Goal: Check status: Check status

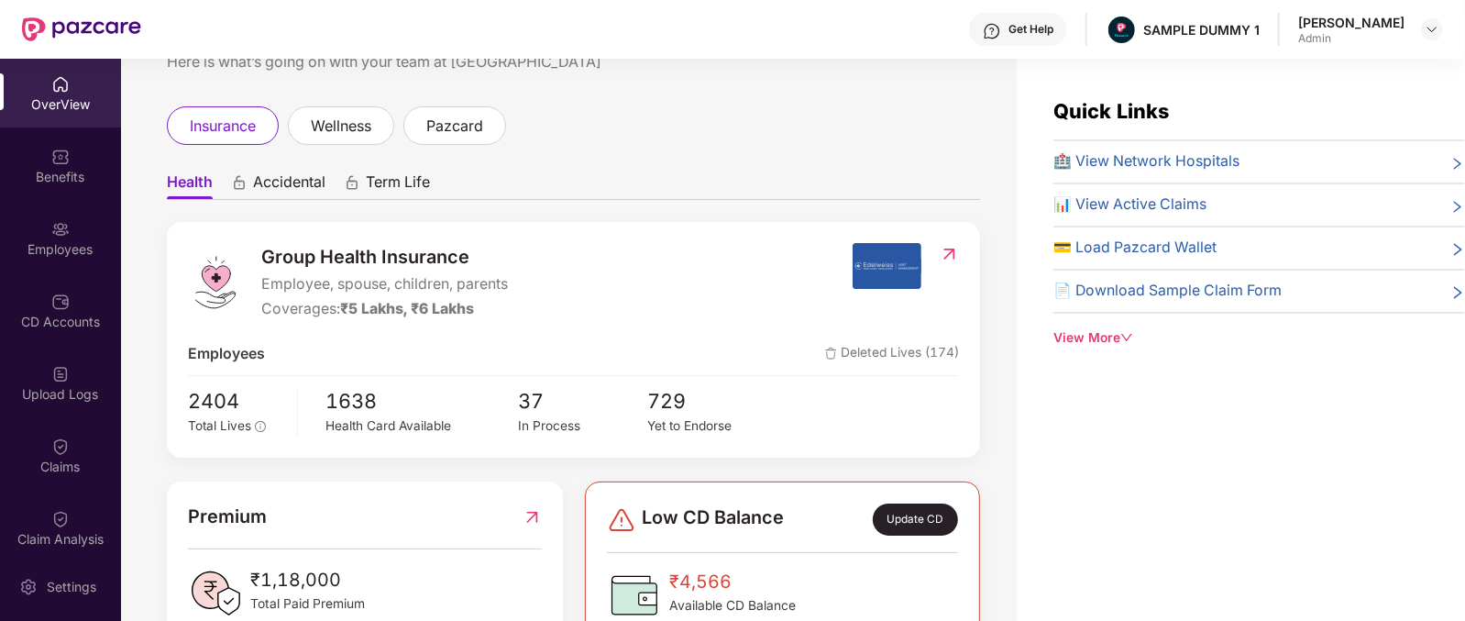
scroll to position [48, 0]
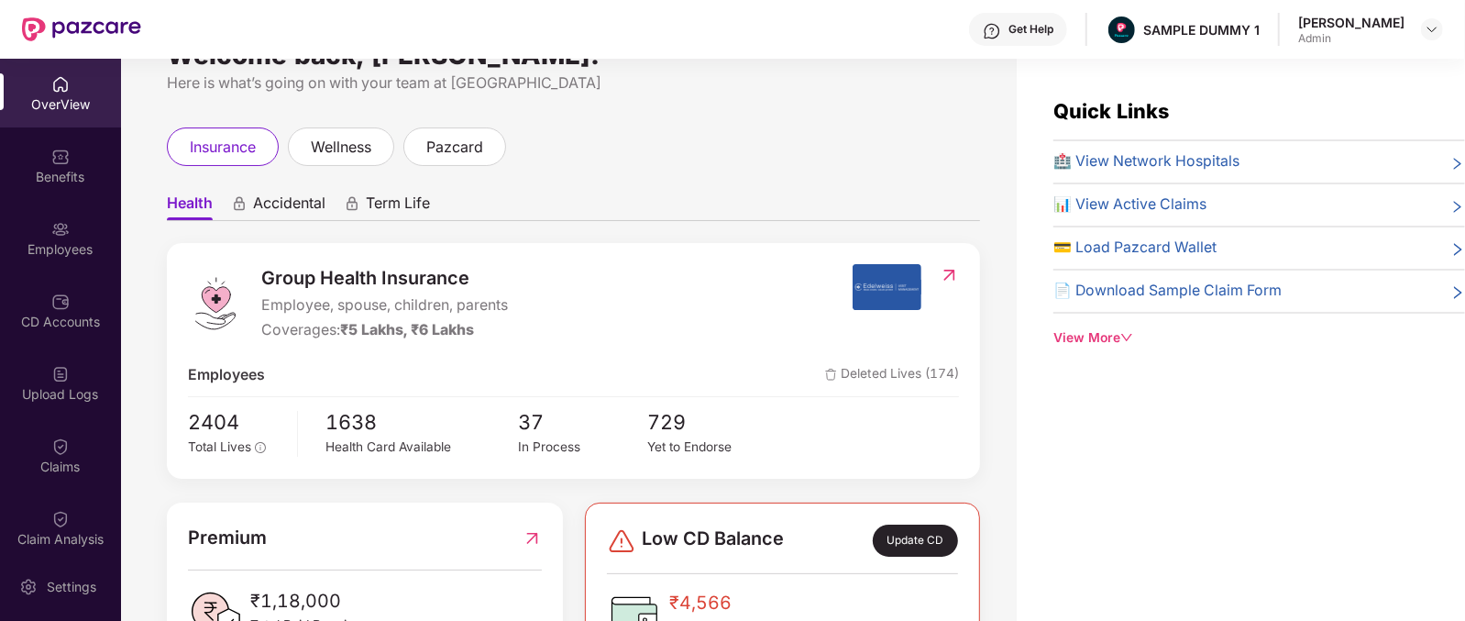
click at [339, 275] on span "Group Health Insurance" at bounding box center [384, 278] width 247 height 28
click at [293, 272] on span "Group Health Insurance" at bounding box center [384, 278] width 247 height 28
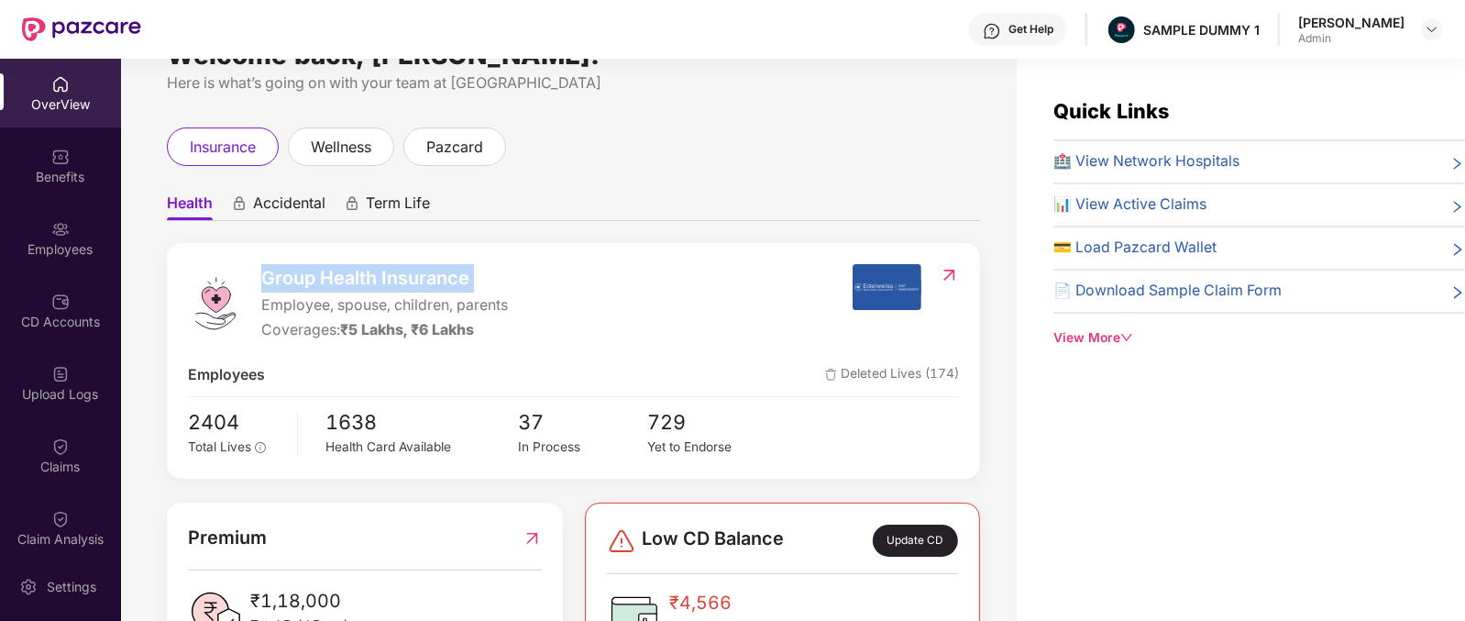
click at [293, 272] on span "Group Health Insurance" at bounding box center [384, 278] width 247 height 28
click at [280, 204] on span "Accidental" at bounding box center [289, 206] width 72 height 27
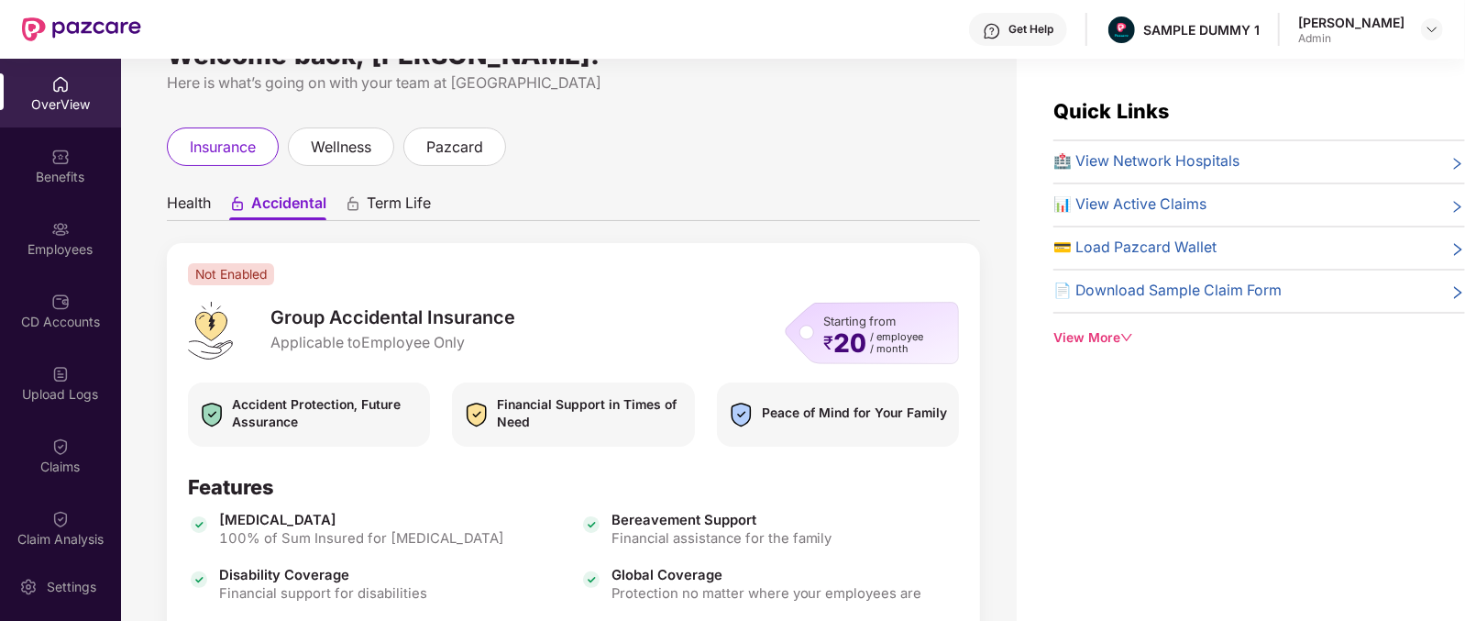
click at [407, 202] on span "Term Life" at bounding box center [399, 206] width 64 height 27
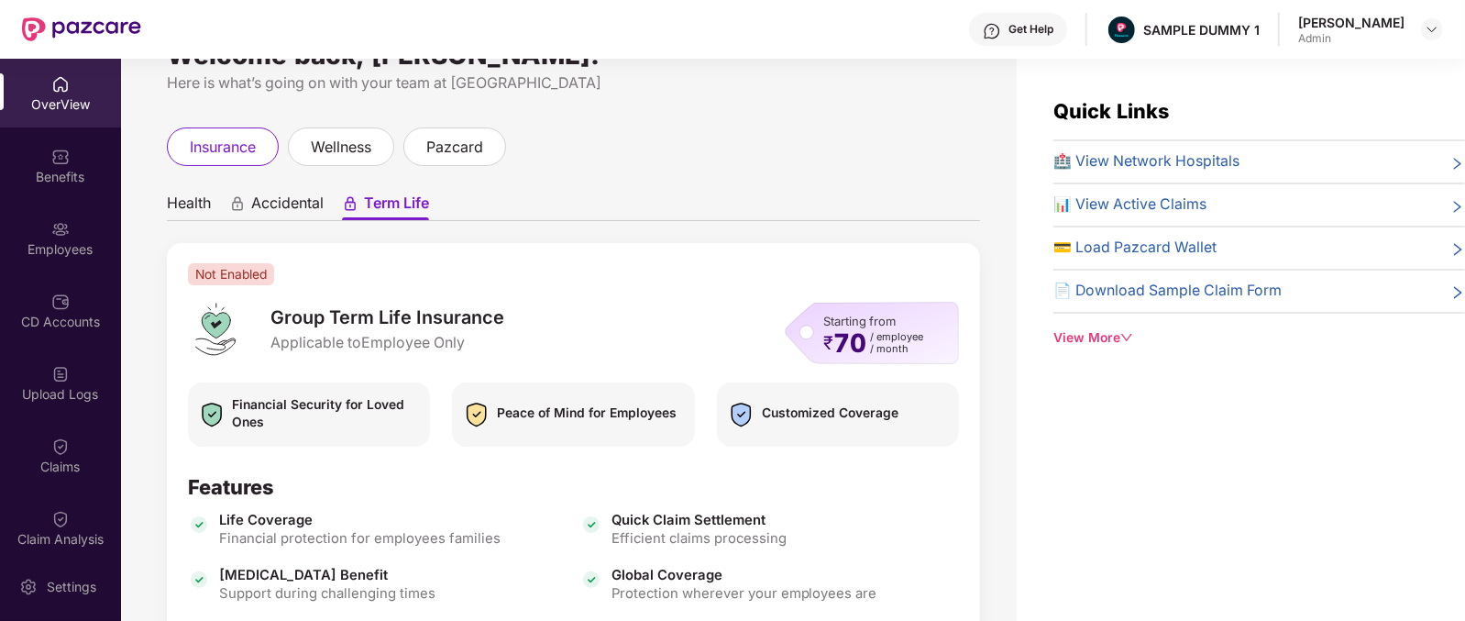
click at [182, 204] on span "Health" at bounding box center [189, 206] width 44 height 27
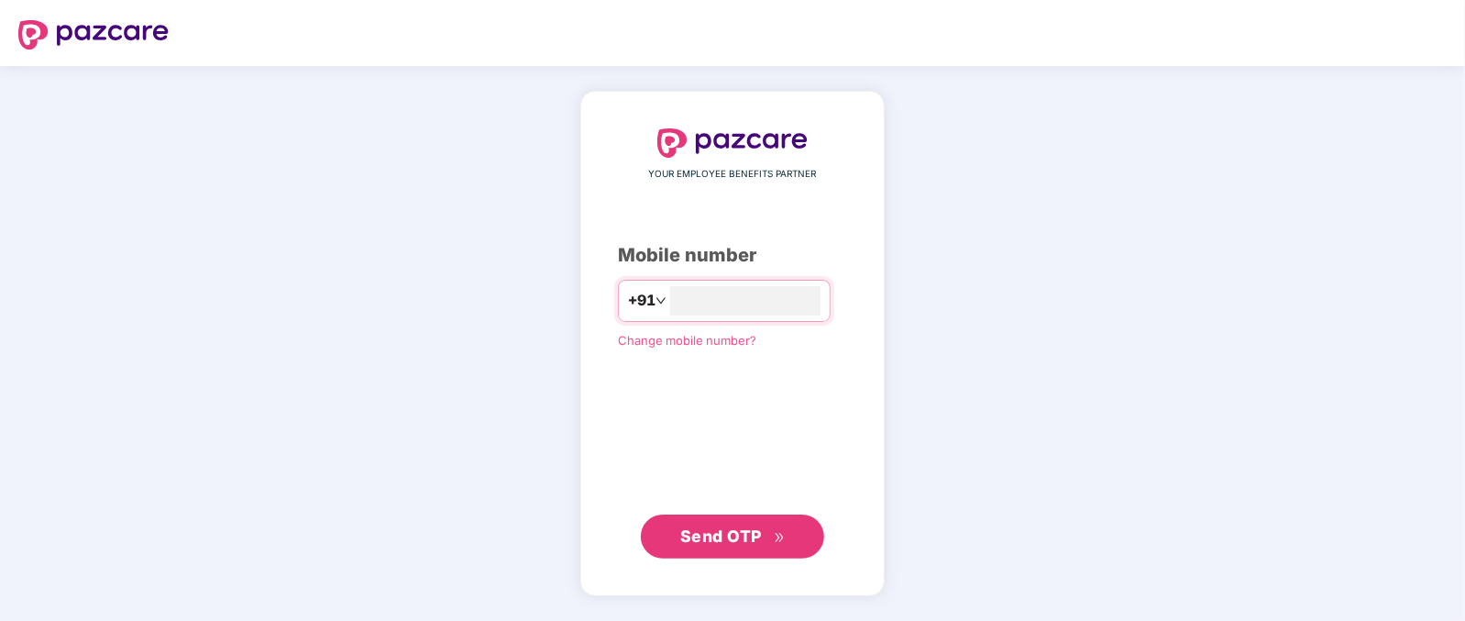
type input "**********"
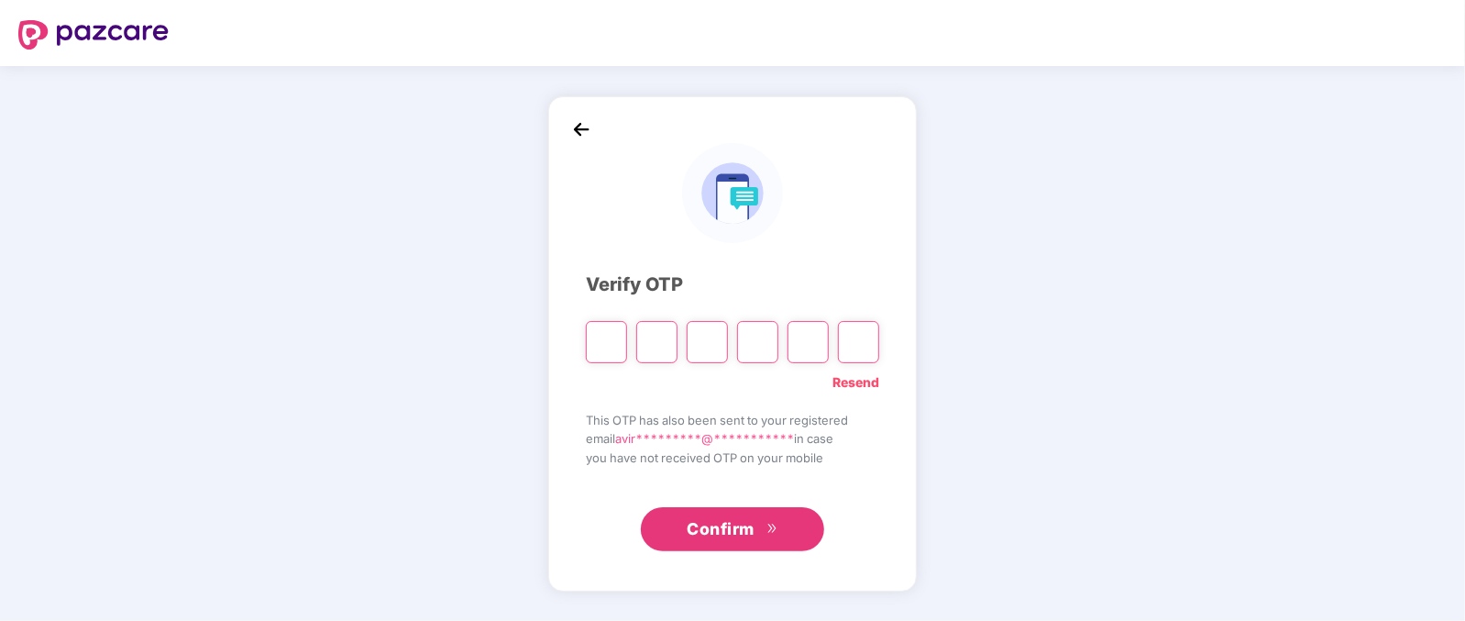
type input "*"
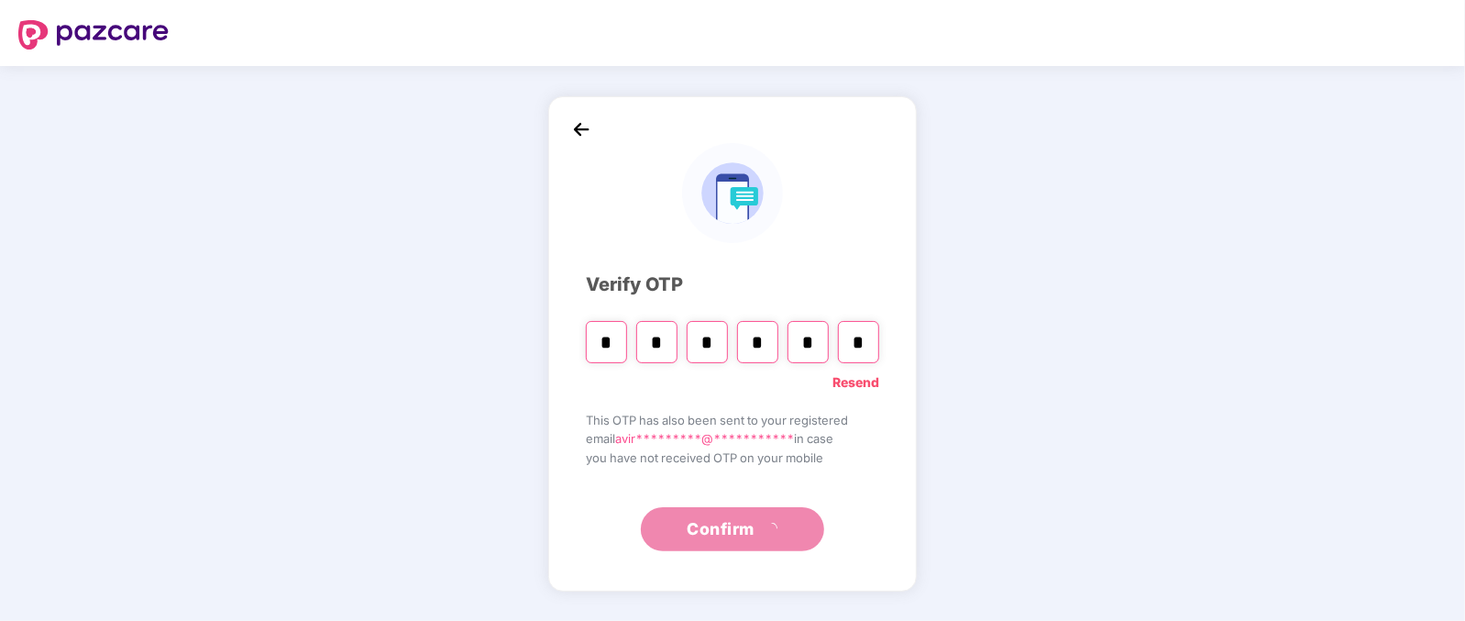
type input "*"
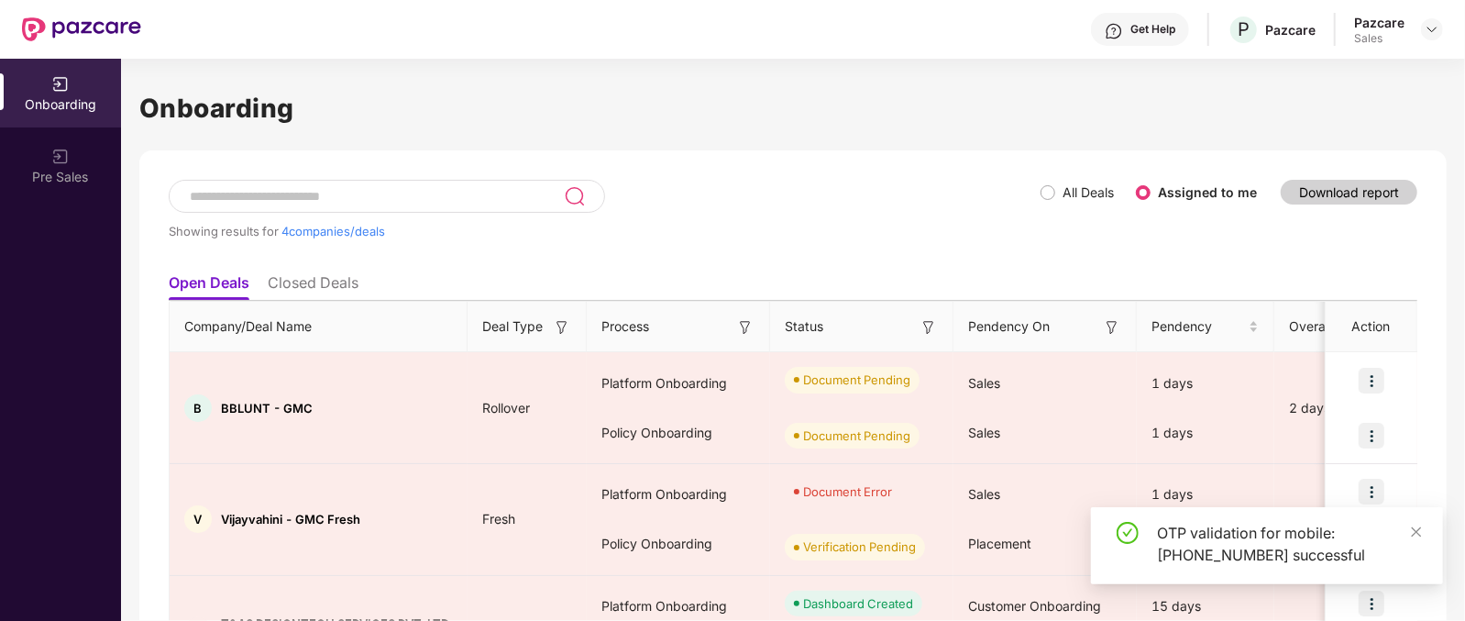
click at [1419, 34] on div "Pazcare Sales" at bounding box center [1398, 30] width 89 height 32
click at [1428, 31] on img at bounding box center [1432, 29] width 15 height 15
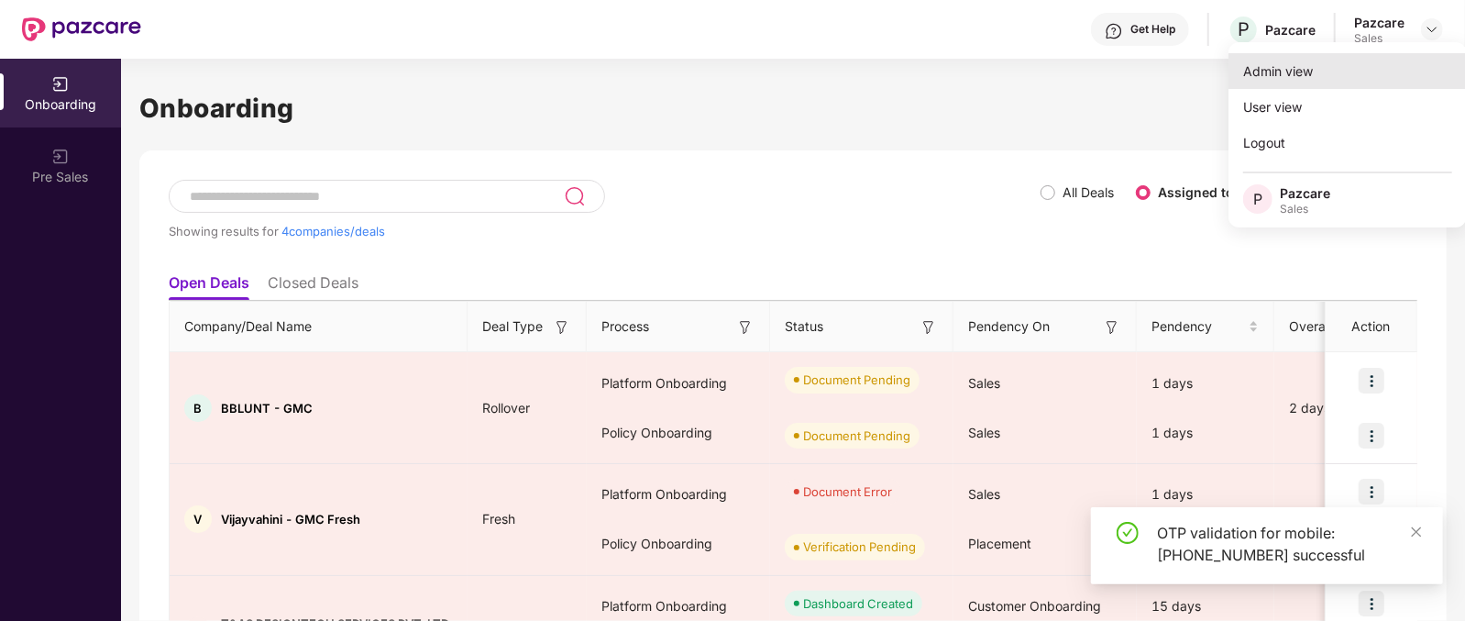
click at [1326, 71] on div "Admin view" at bounding box center [1348, 71] width 238 height 36
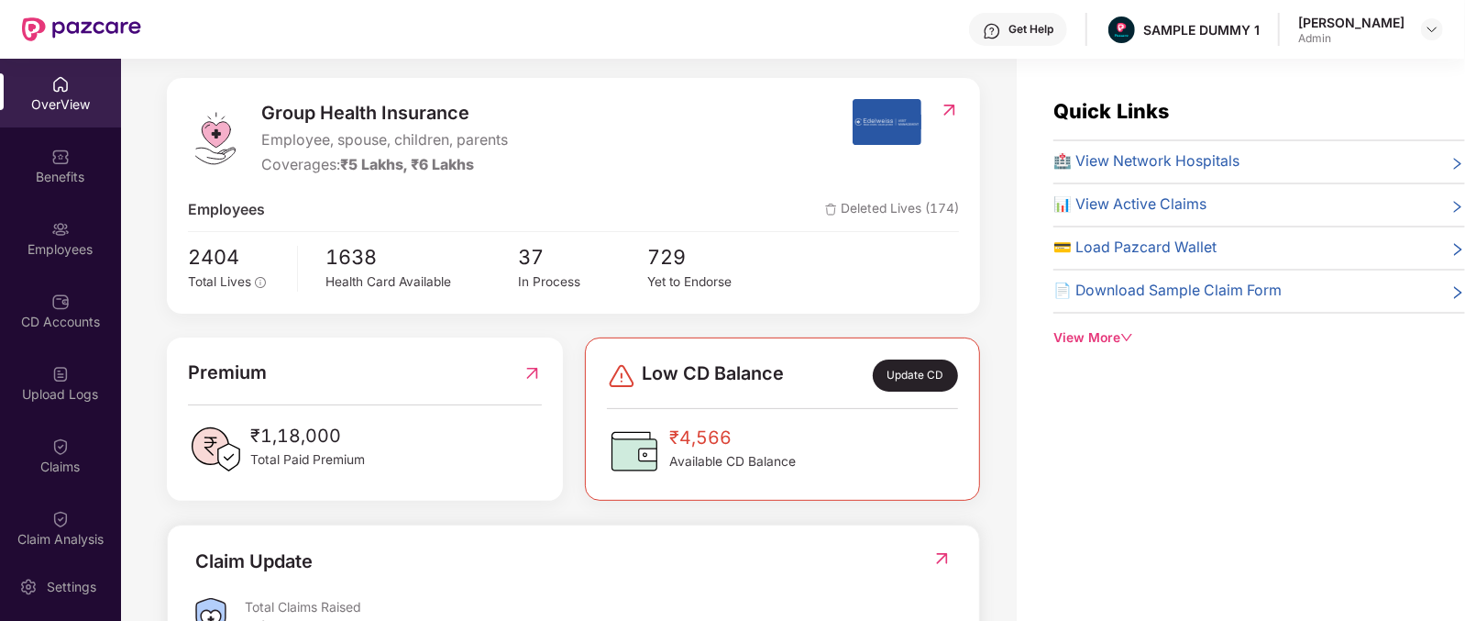
scroll to position [45, 0]
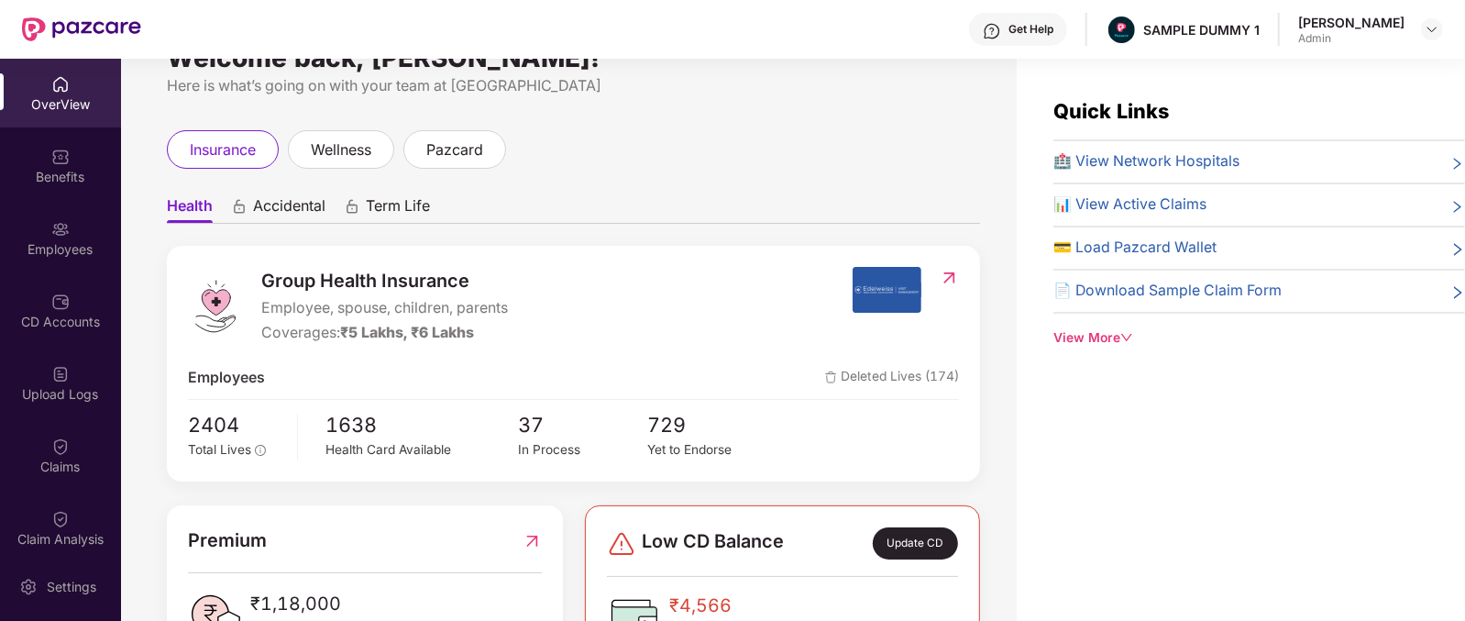
click at [290, 285] on span "Group Health Insurance" at bounding box center [384, 281] width 247 height 28
click at [304, 326] on div "Coverages: ₹5 Lakhs, ₹6 Lakhs" at bounding box center [384, 333] width 247 height 23
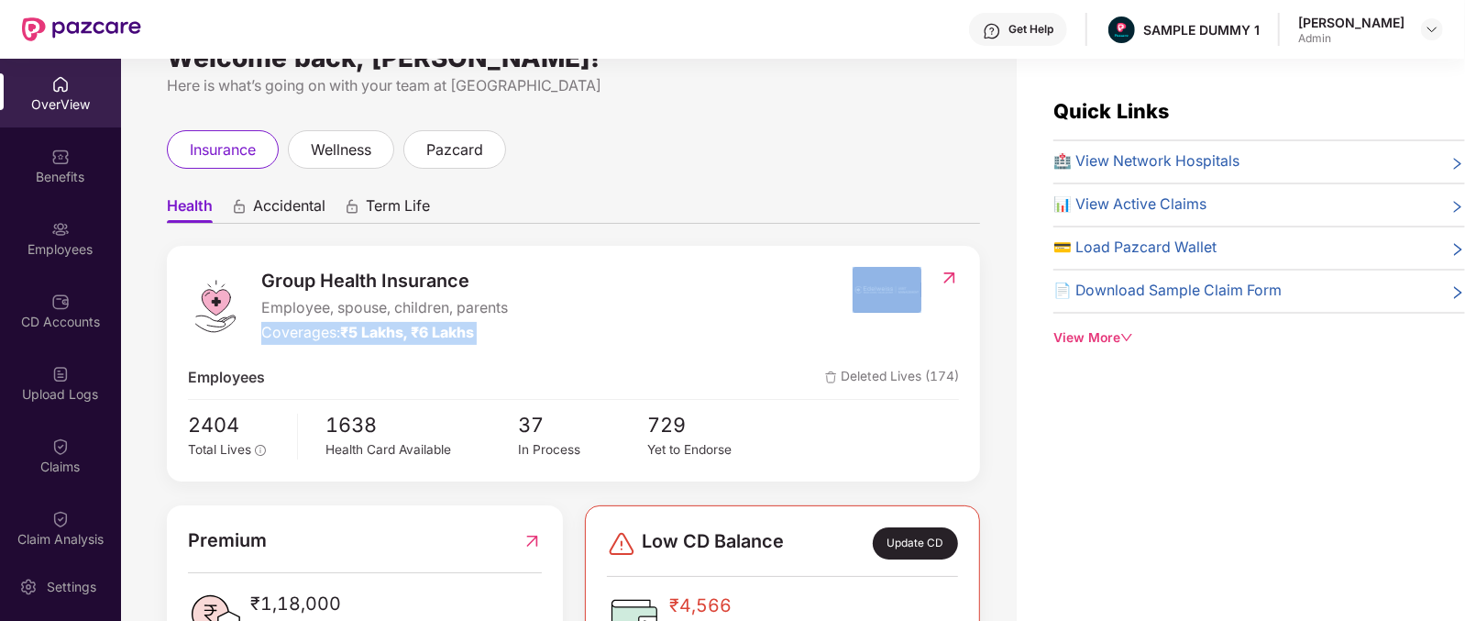
click at [304, 326] on div "Coverages: ₹5 Lakhs, ₹6 Lakhs" at bounding box center [384, 333] width 247 height 23
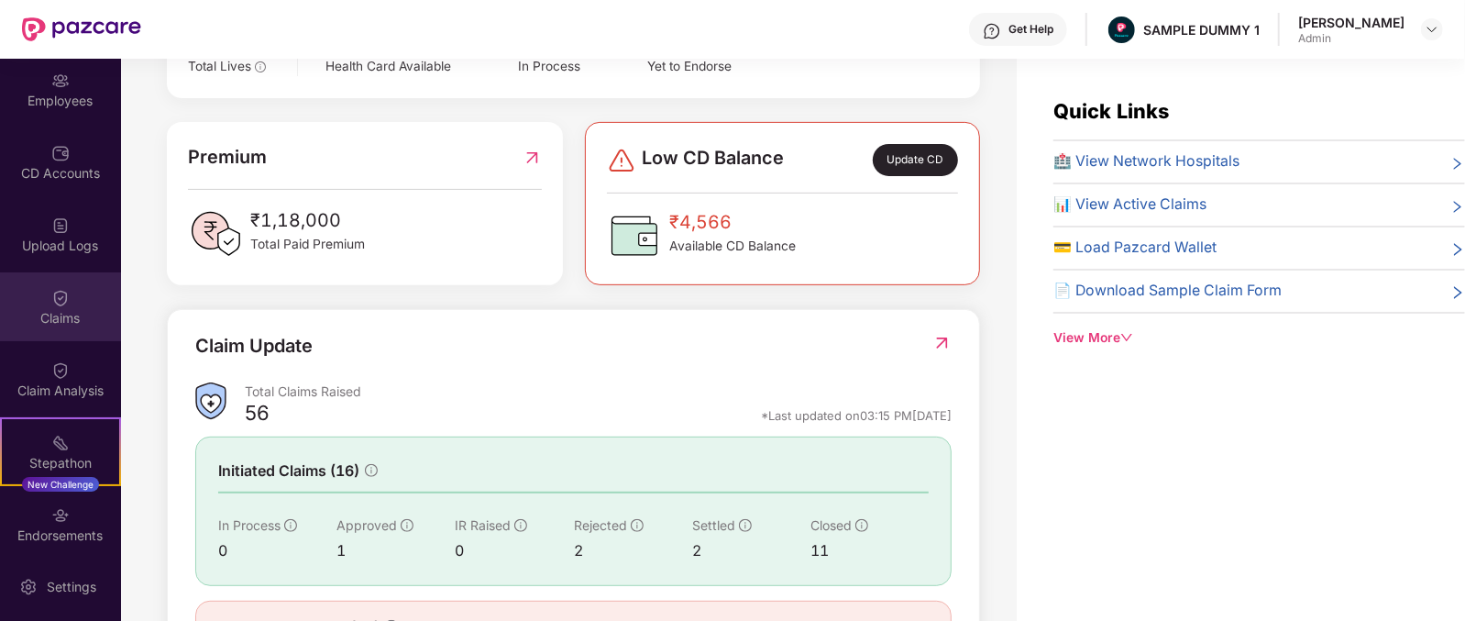
scroll to position [0, 0]
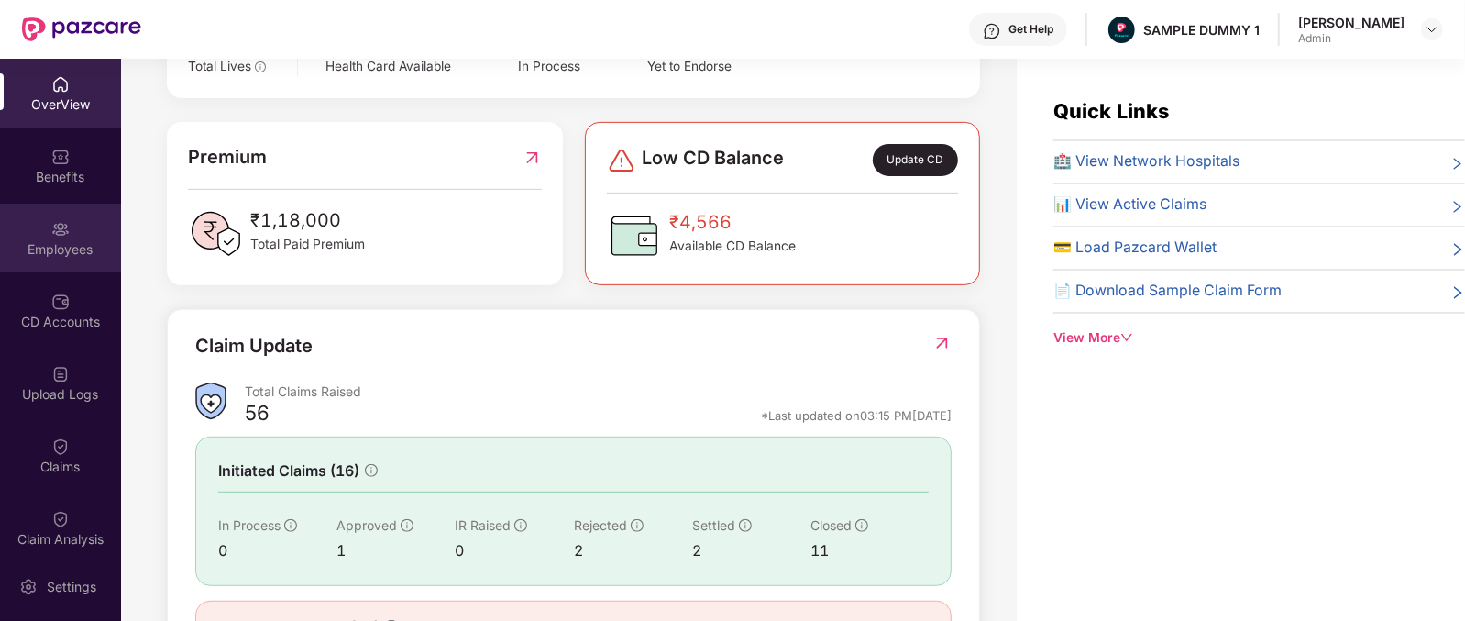
click at [57, 244] on div "Employees" at bounding box center [60, 249] width 121 height 18
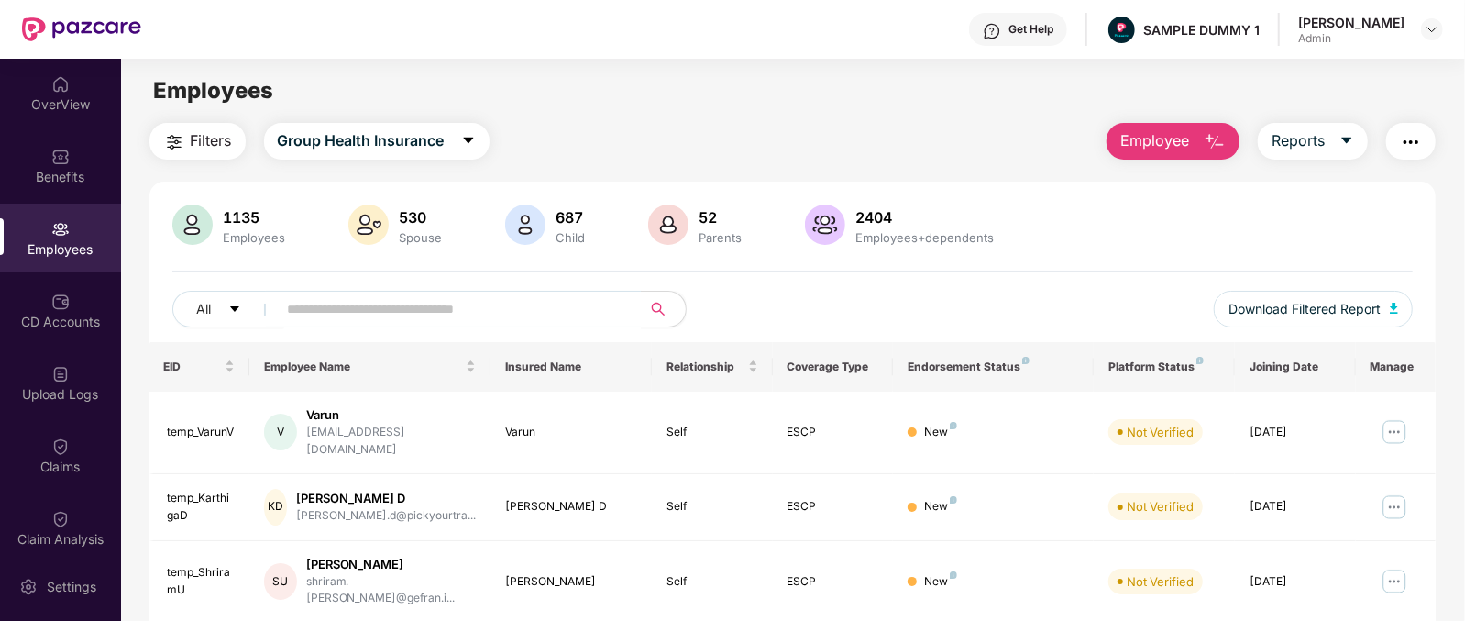
click at [1224, 140] on img "button" at bounding box center [1215, 142] width 22 height 22
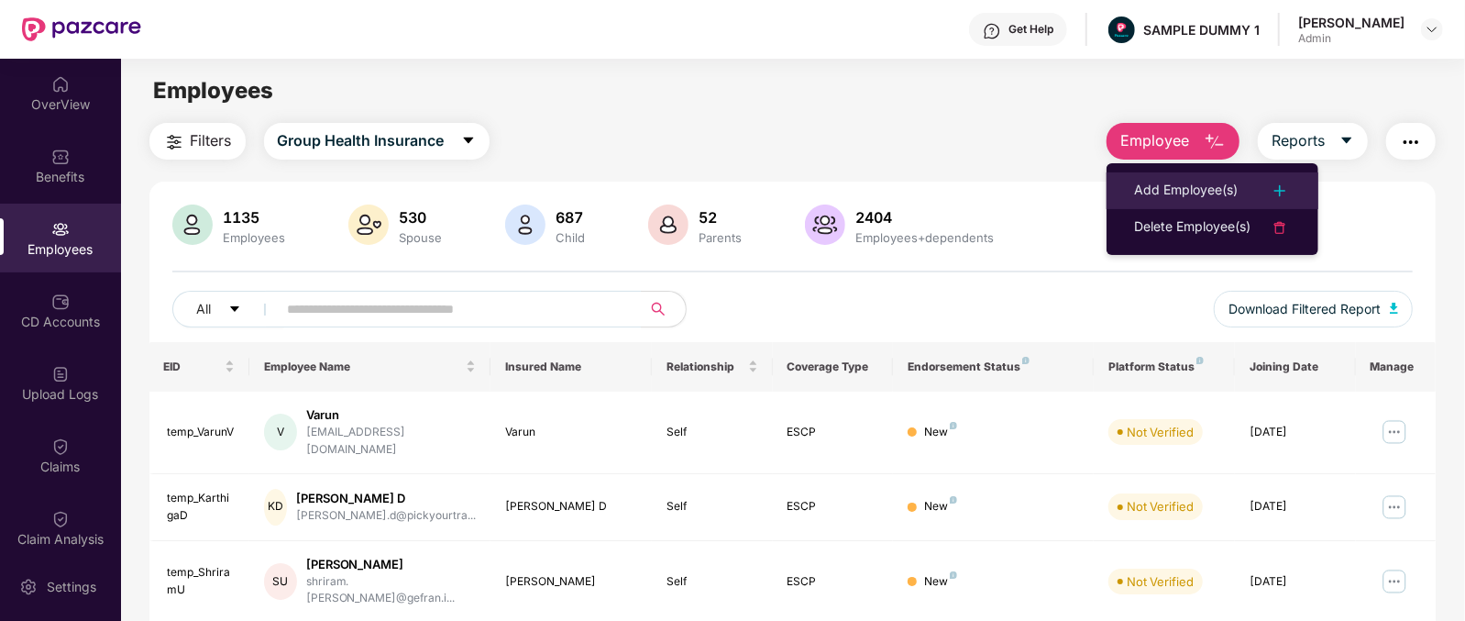
click at [1245, 204] on li "Add Employee(s)" at bounding box center [1213, 190] width 212 height 37
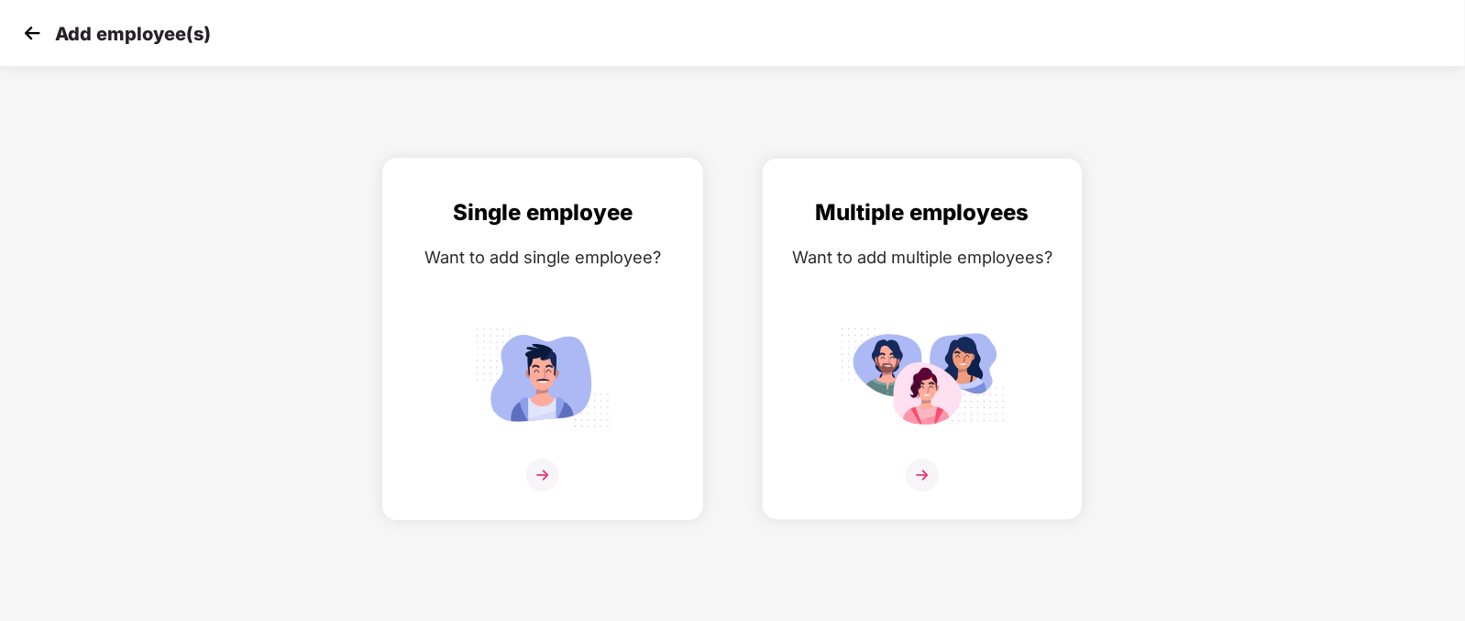
click at [504, 435] on img at bounding box center [542, 377] width 165 height 115
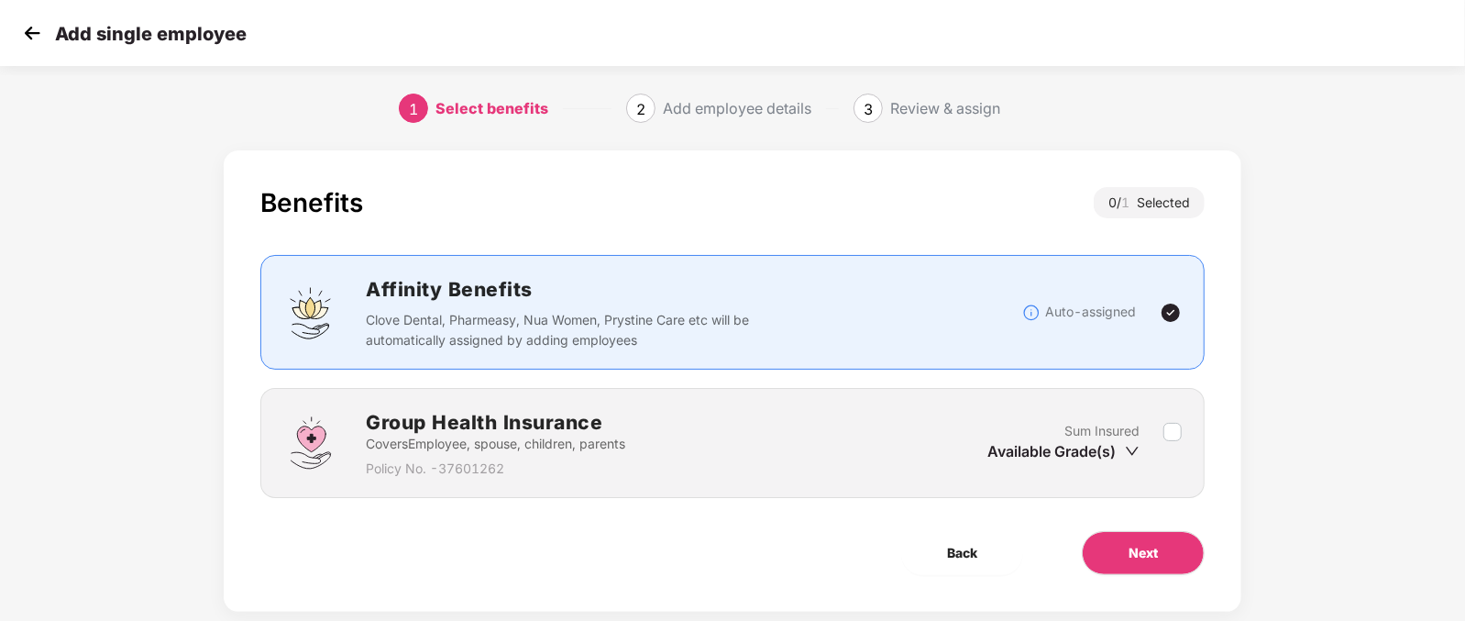
scroll to position [37, 0]
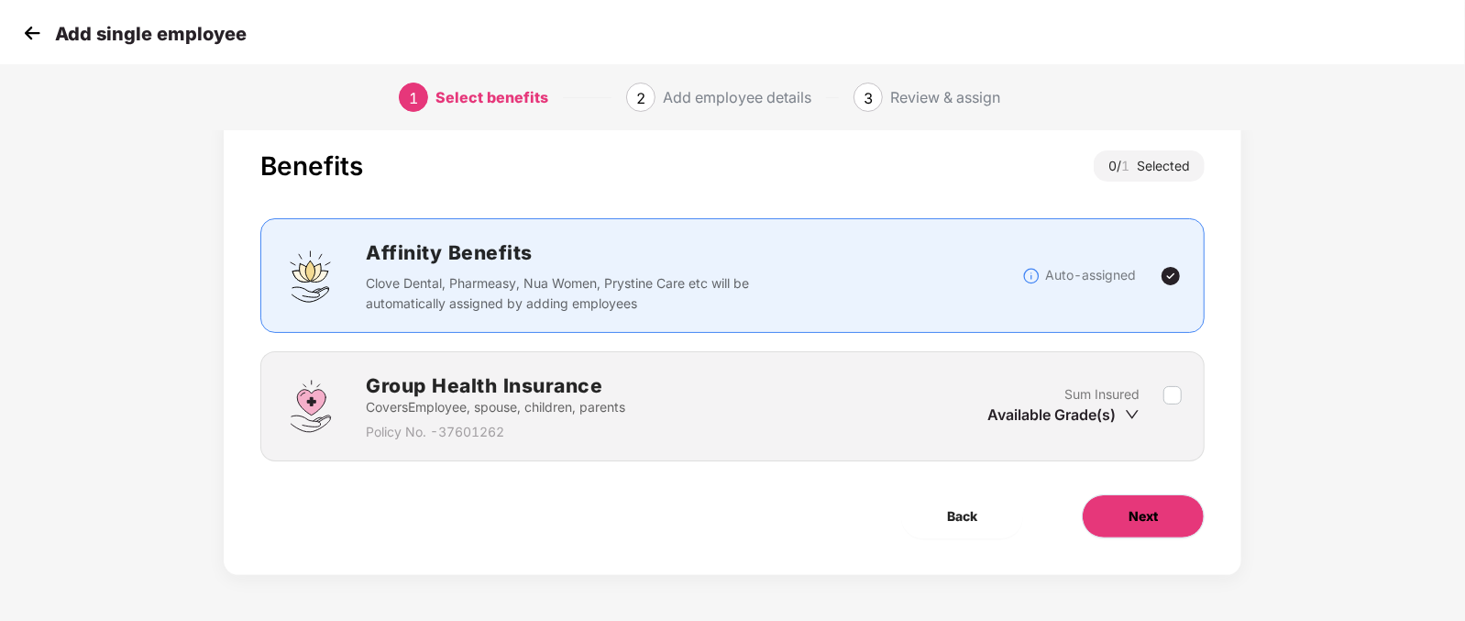
click at [1090, 532] on button "Next" at bounding box center [1143, 516] width 123 height 44
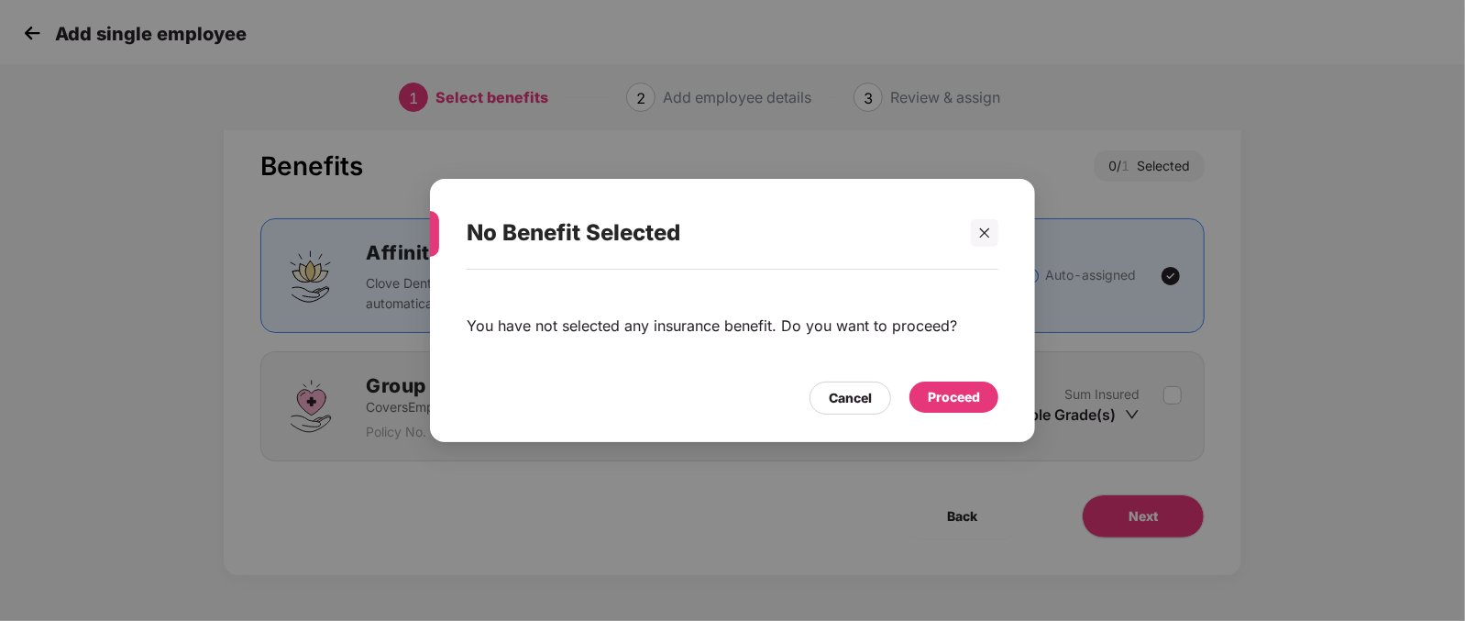
click at [992, 391] on div "Proceed" at bounding box center [953, 396] width 89 height 31
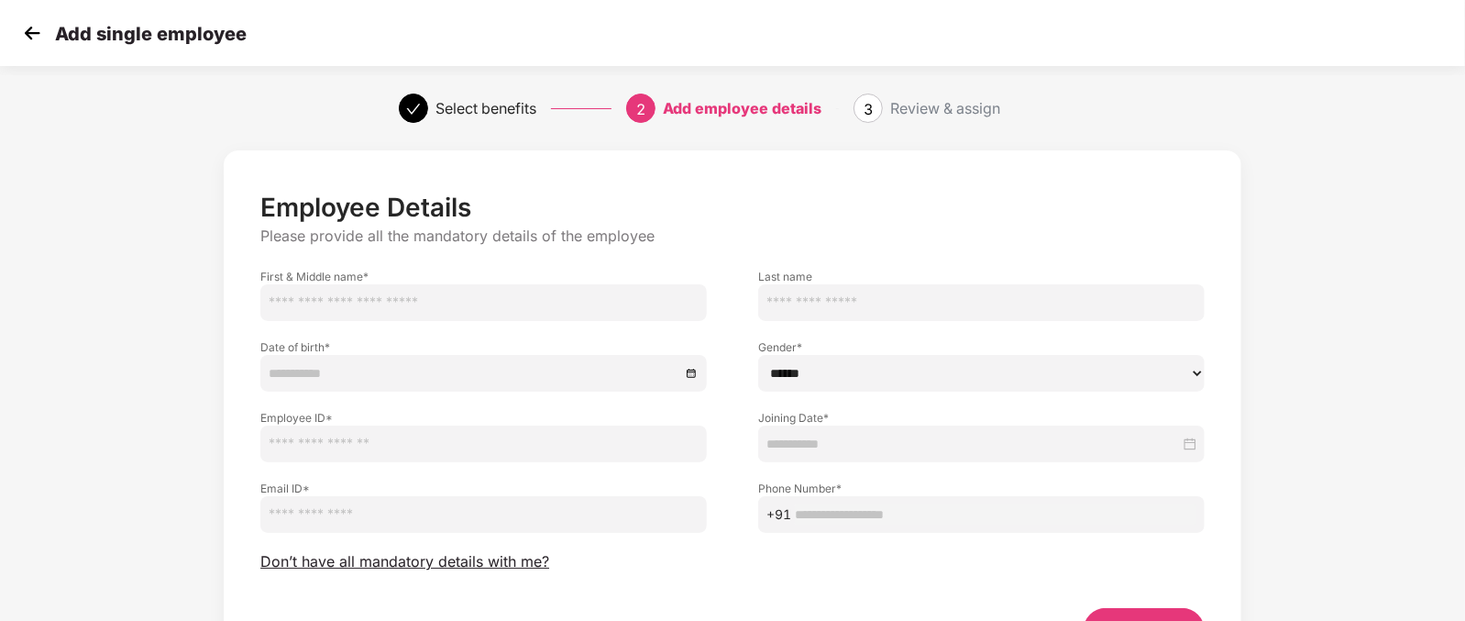
scroll to position [114, 0]
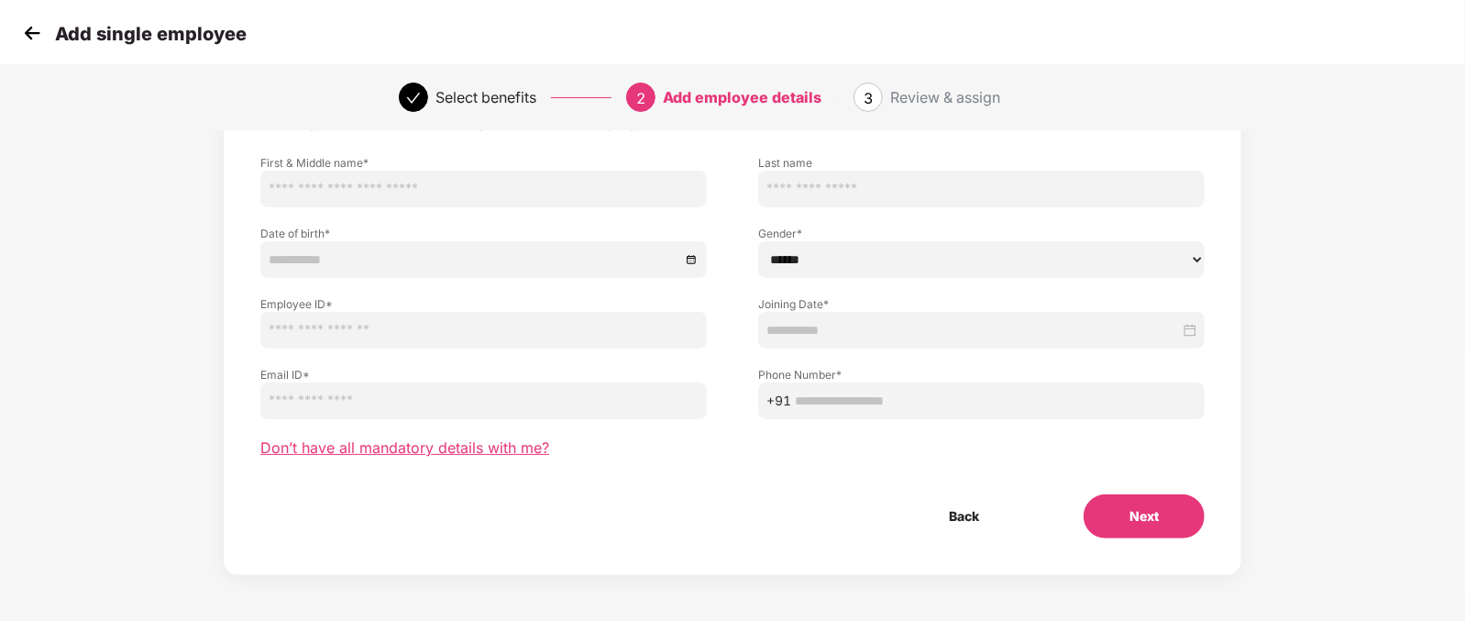
click at [440, 448] on span "Don’t have all mandatory details with me?" at bounding box center [404, 447] width 289 height 19
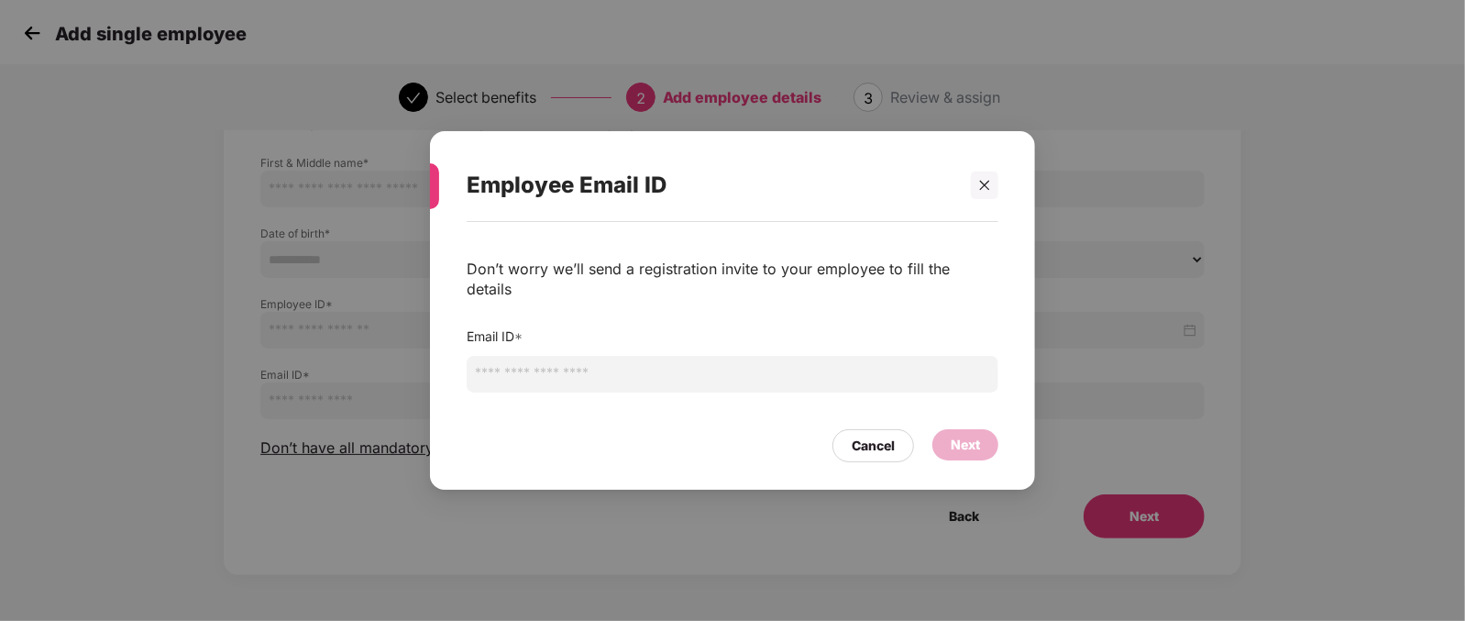
click at [658, 356] on input "email" at bounding box center [733, 374] width 532 height 37
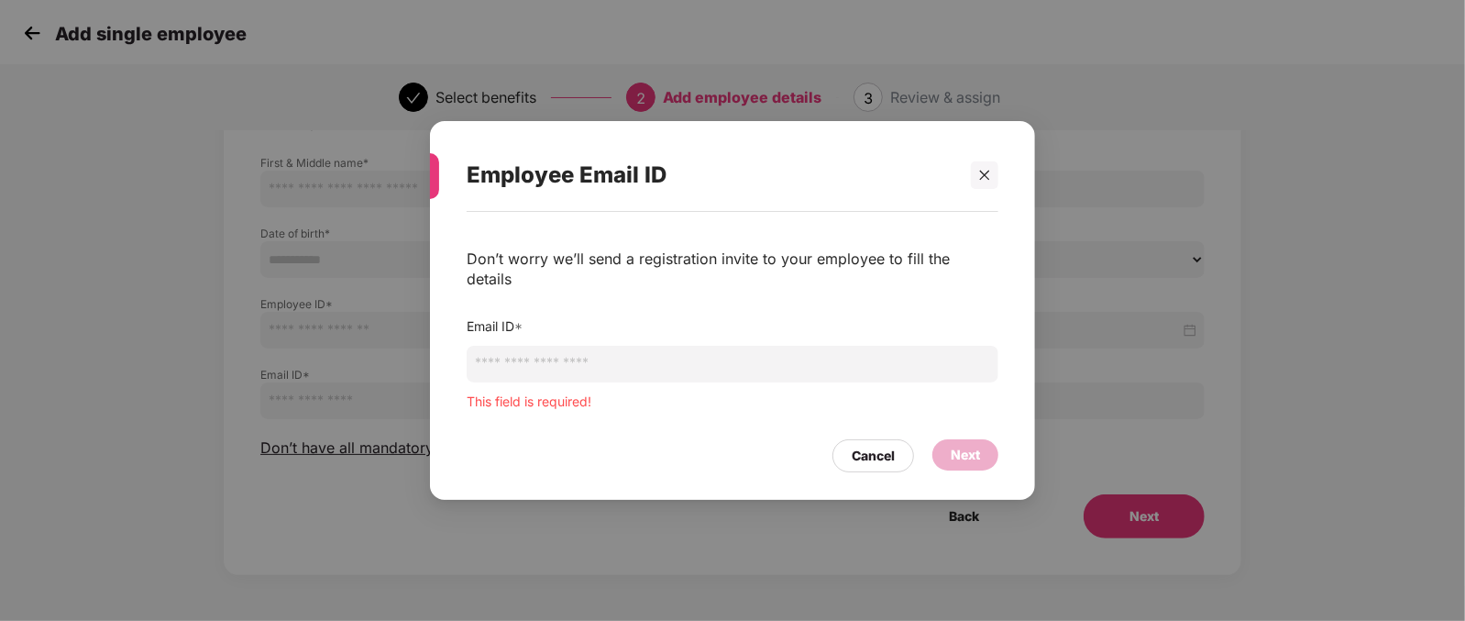
click at [518, 303] on div "Don’t worry we’ll send a registration invite to your employee to fill the detai…" at bounding box center [733, 329] width 532 height 163
click at [602, 359] on input "email" at bounding box center [733, 364] width 532 height 37
click at [880, 450] on div "Cancel" at bounding box center [873, 456] width 43 height 20
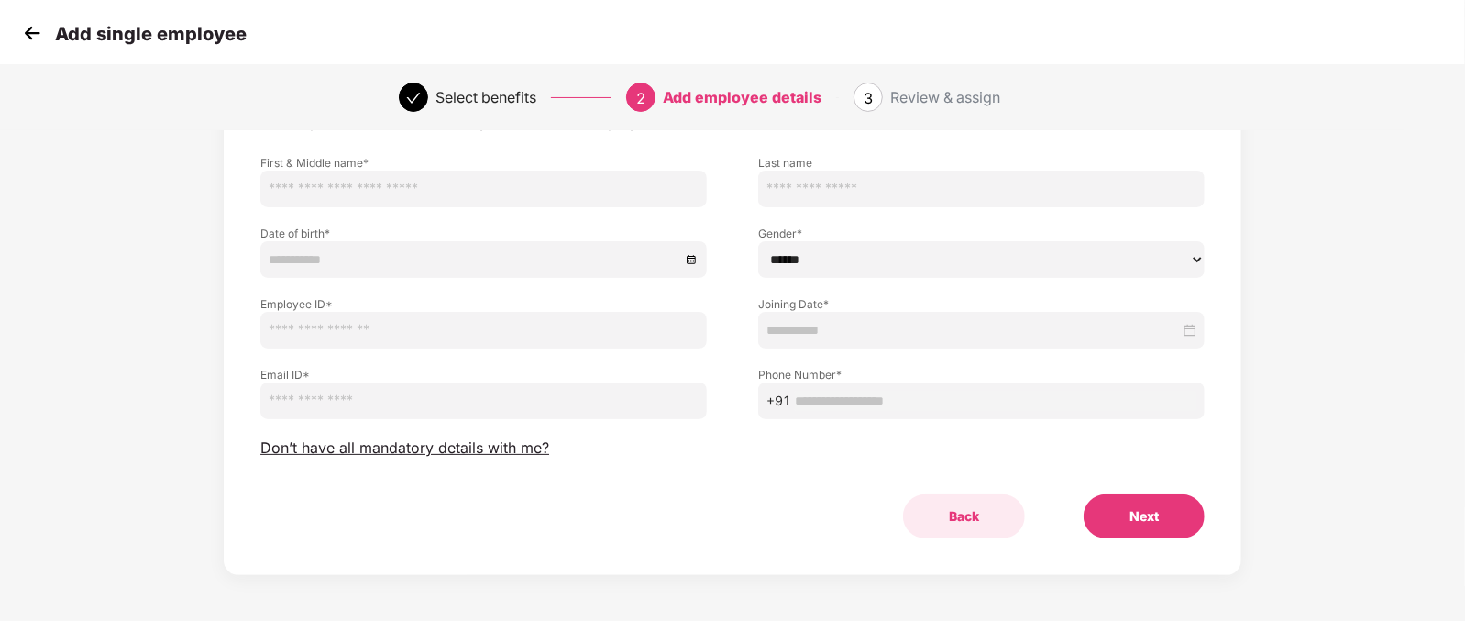
click at [959, 519] on button "Back" at bounding box center [964, 516] width 122 height 44
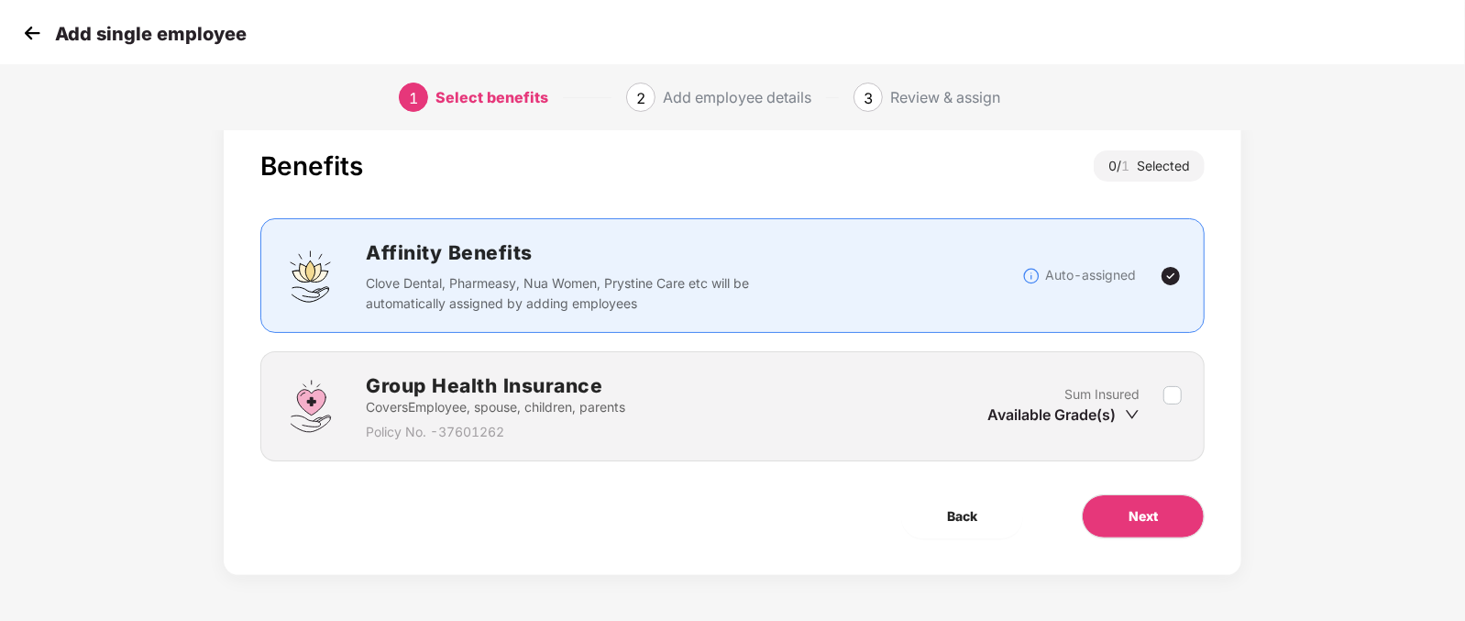
scroll to position [37, 0]
click at [953, 527] on button "Back" at bounding box center [962, 516] width 122 height 44
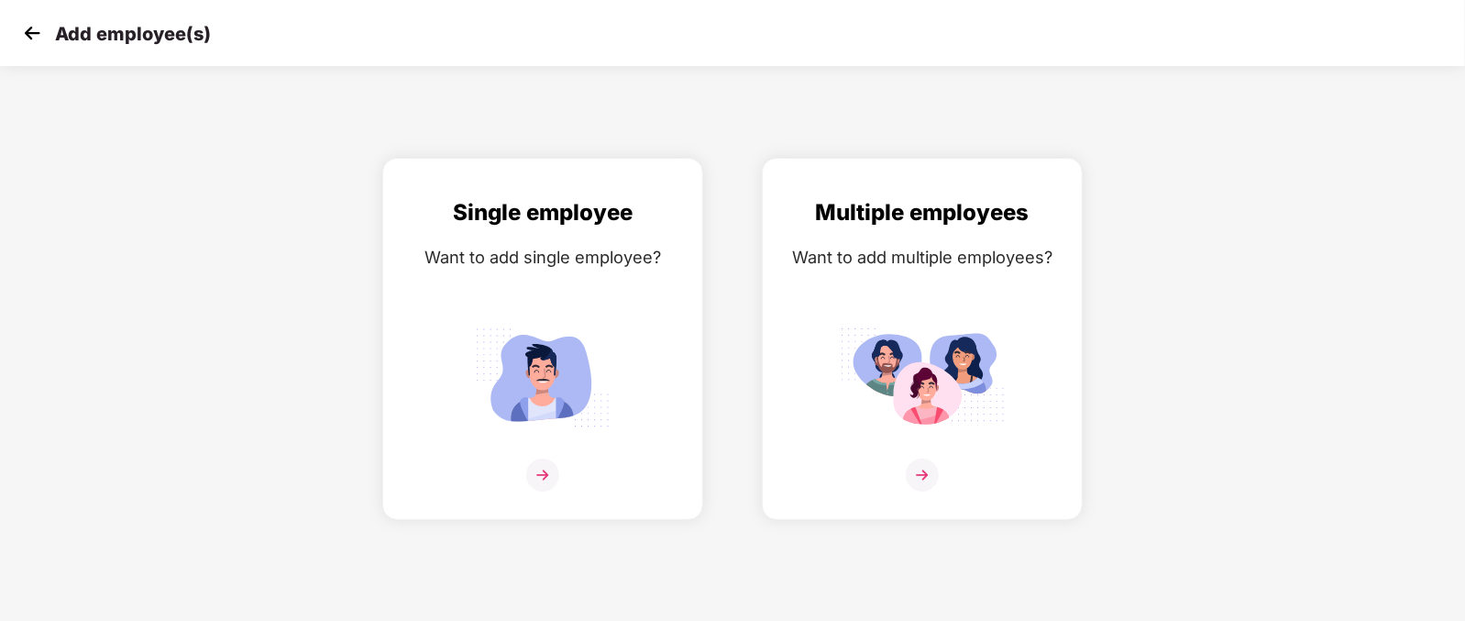
click at [31, 31] on img at bounding box center [32, 33] width 28 height 28
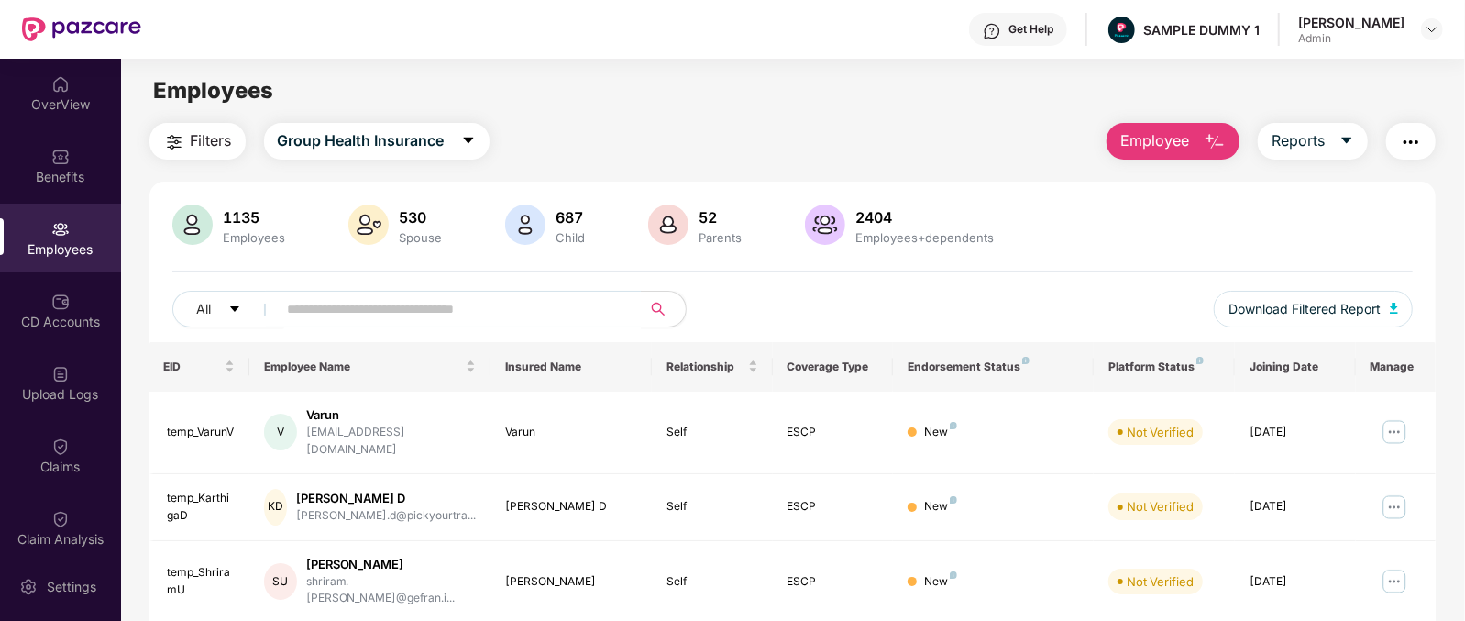
click at [1219, 145] on img "button" at bounding box center [1215, 142] width 22 height 22
click at [39, 607] on div "Settings" at bounding box center [60, 586] width 121 height 69
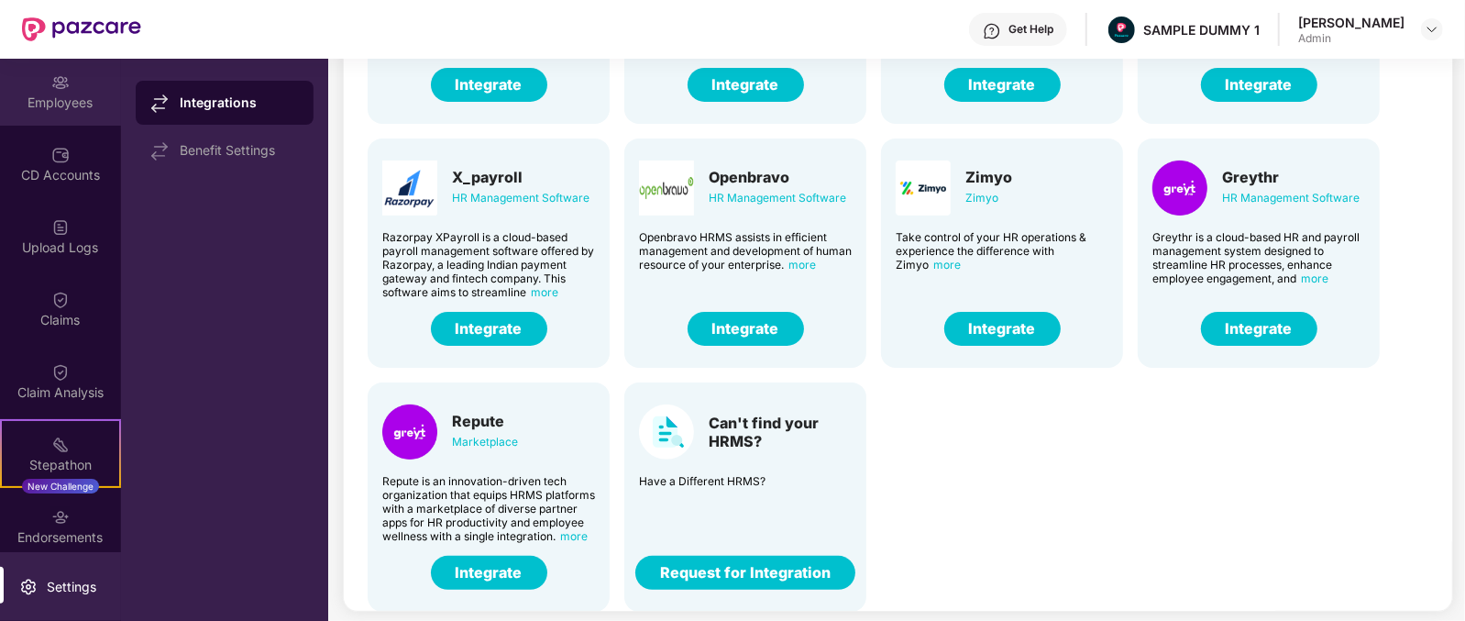
scroll to position [149, 0]
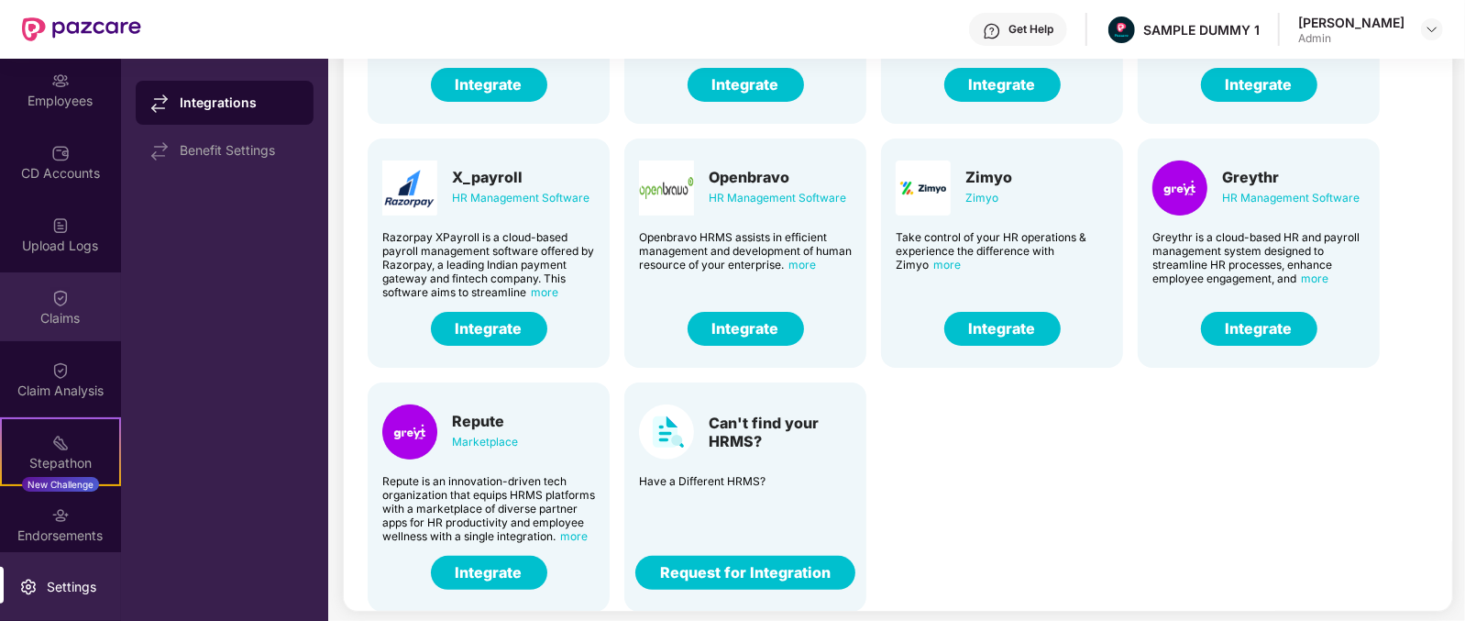
click at [35, 292] on div "Claims" at bounding box center [60, 306] width 121 height 69
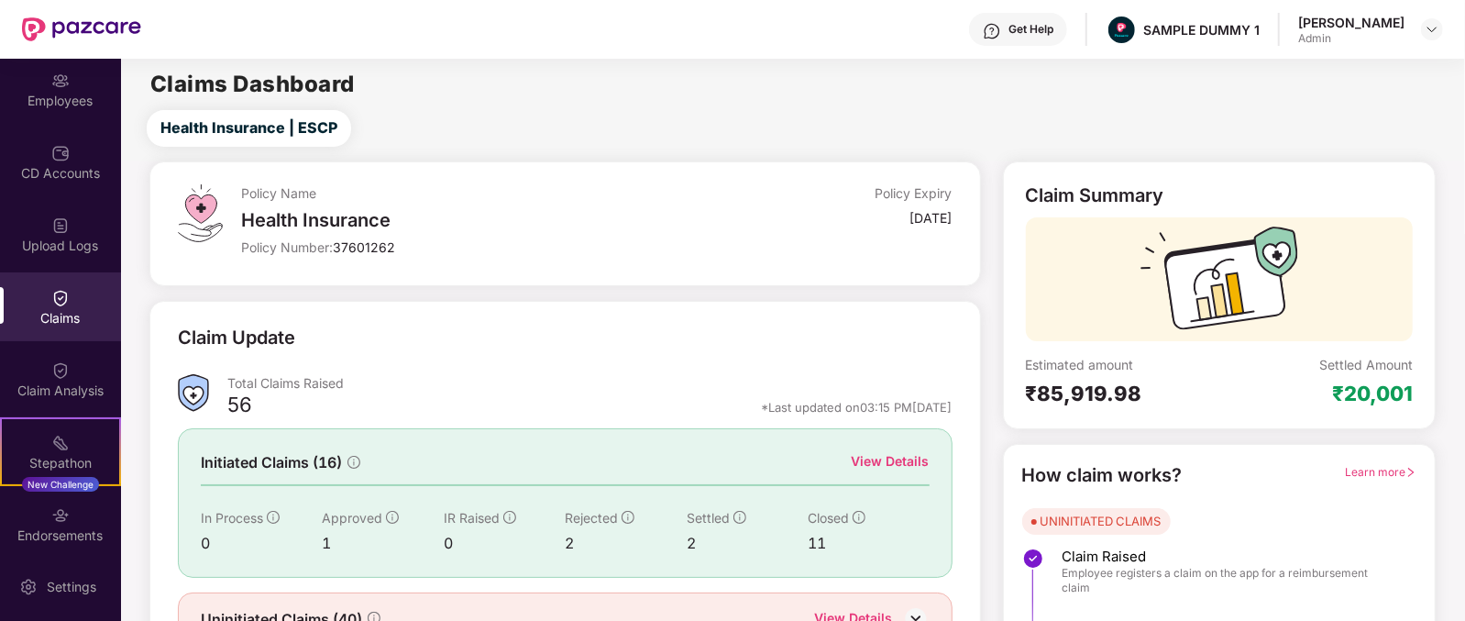
click at [275, 73] on h2 "Claims Dashboard" at bounding box center [252, 84] width 204 height 22
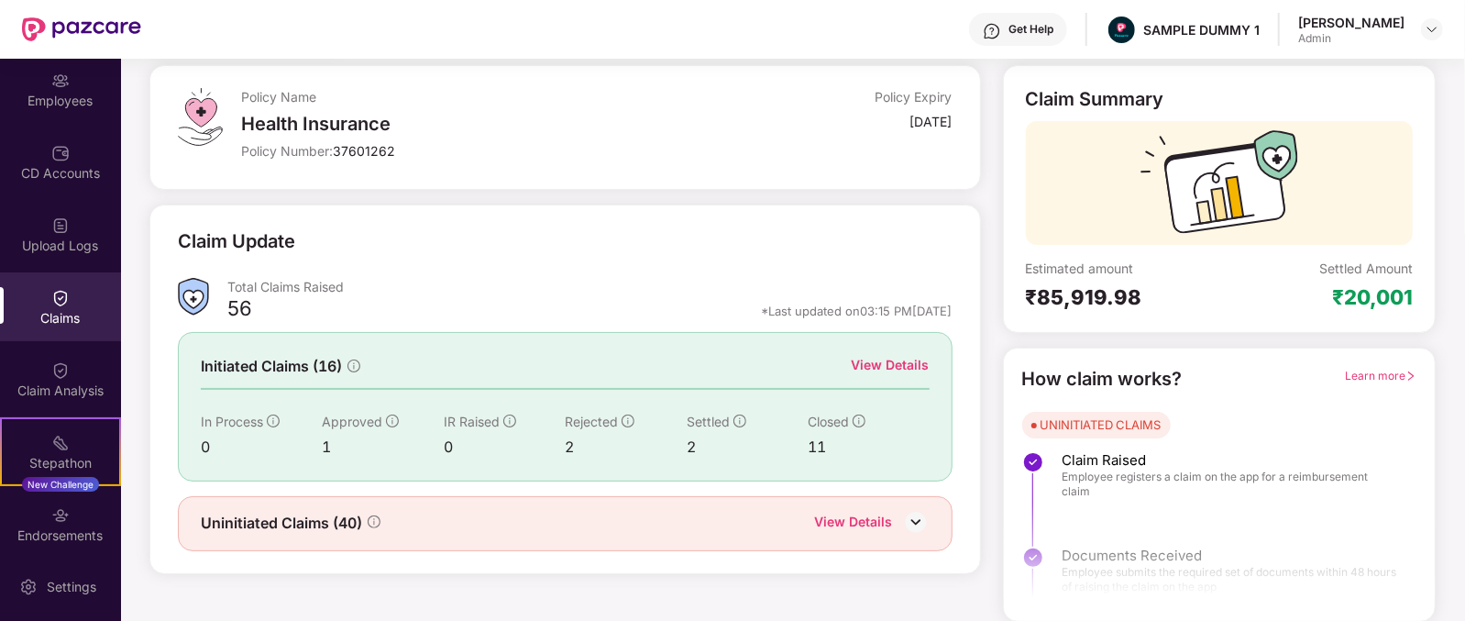
click at [894, 358] on div "View Details" at bounding box center [891, 365] width 78 height 20
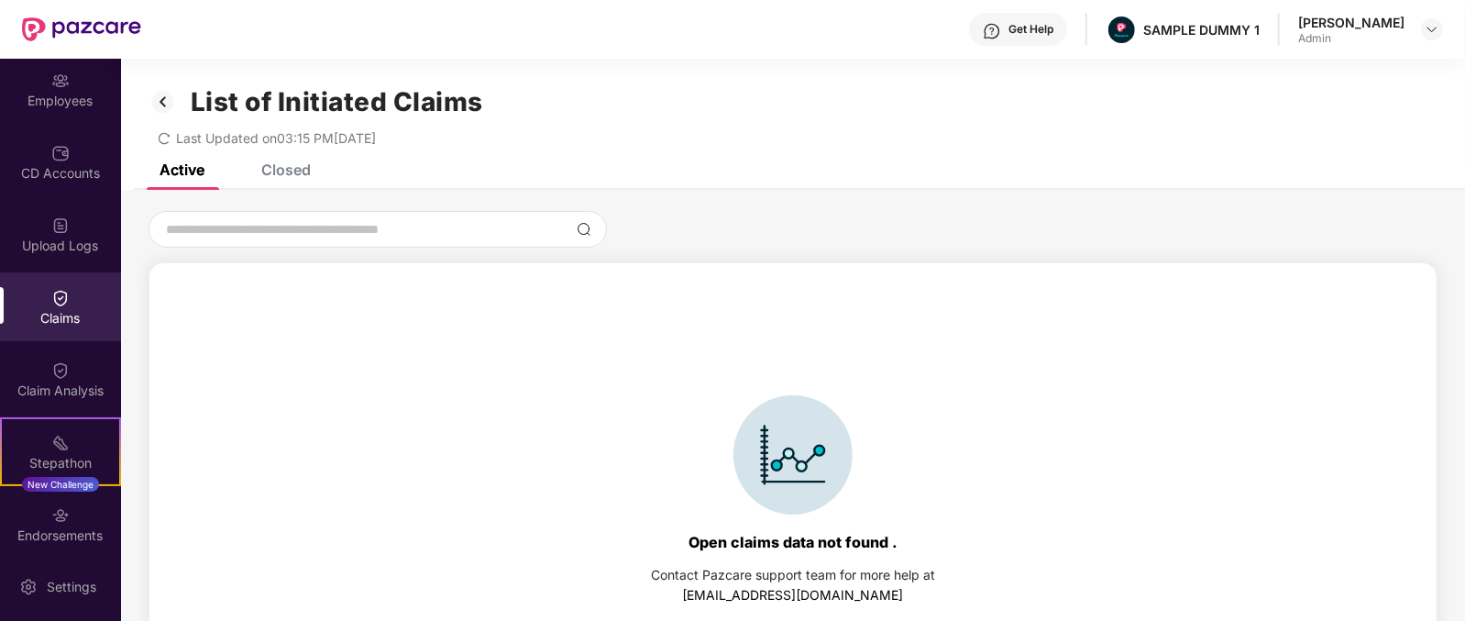
click at [287, 166] on div "Closed" at bounding box center [286, 169] width 50 height 18
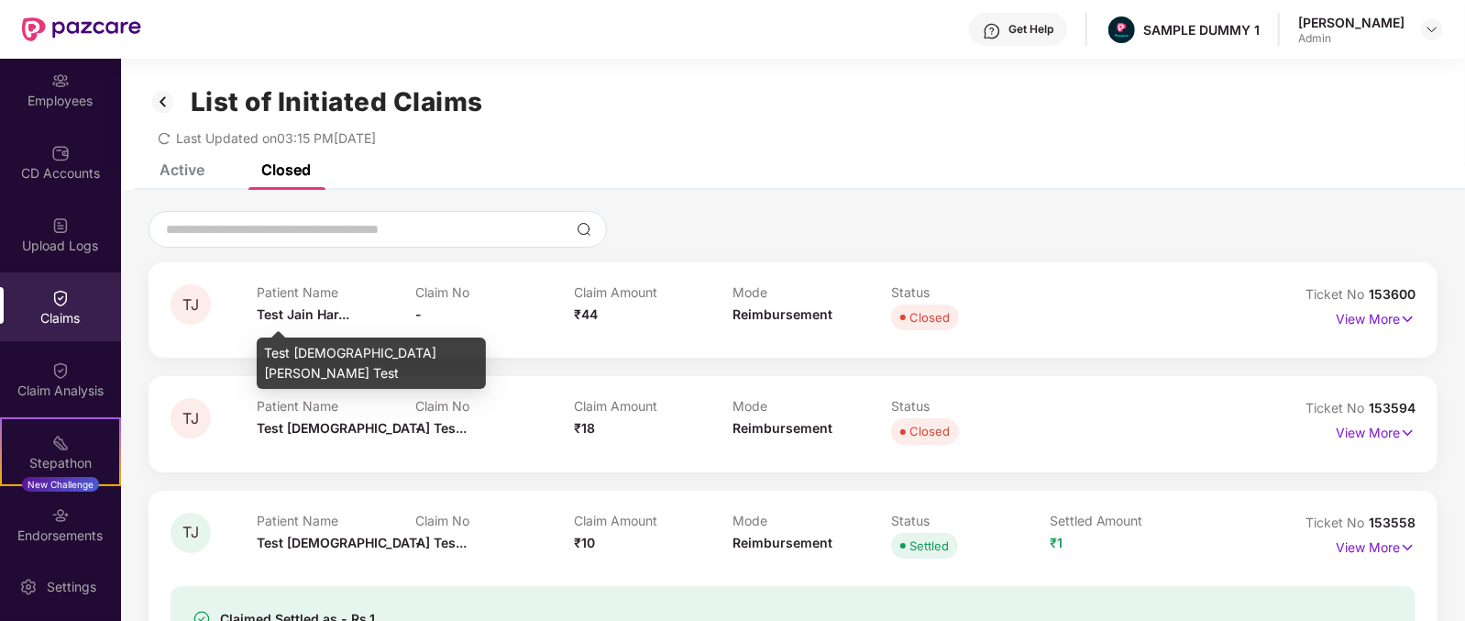
click at [282, 311] on span "Test Jain Har..." at bounding box center [303, 314] width 93 height 16
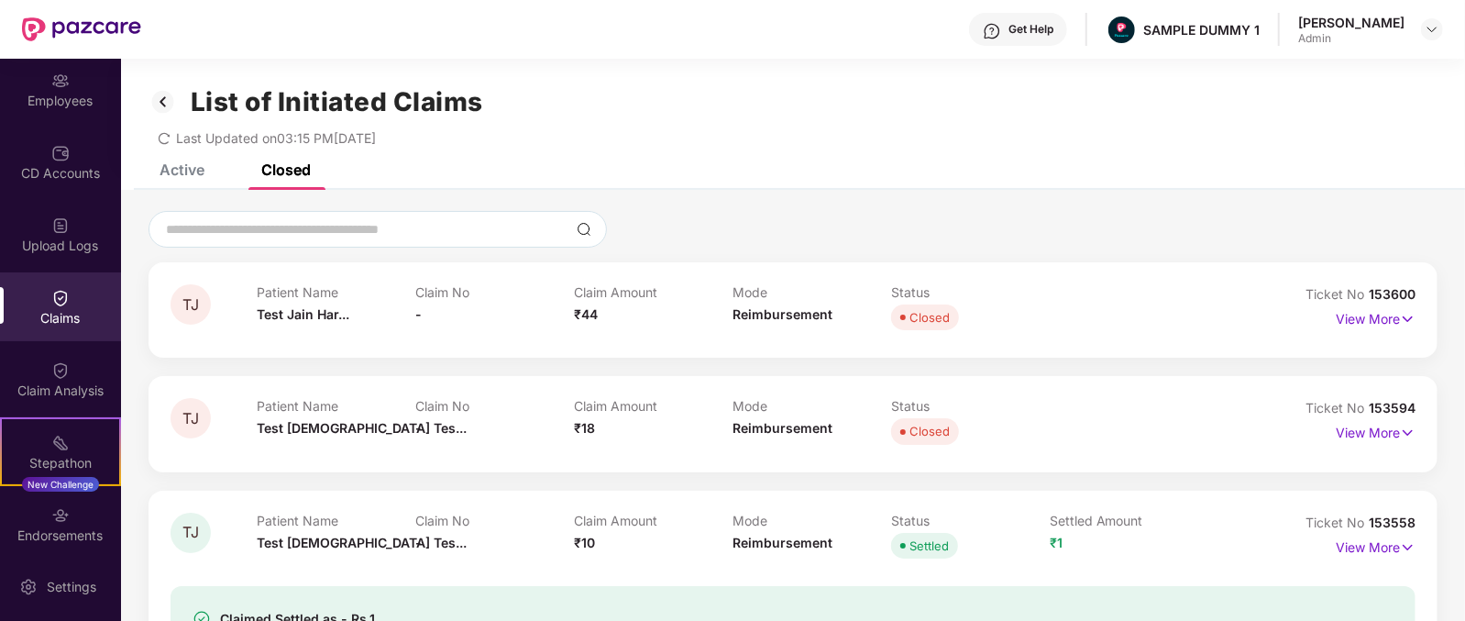
click at [578, 313] on span "₹44" at bounding box center [586, 314] width 24 height 16
click at [770, 313] on span "Reimbursement" at bounding box center [783, 314] width 100 height 16
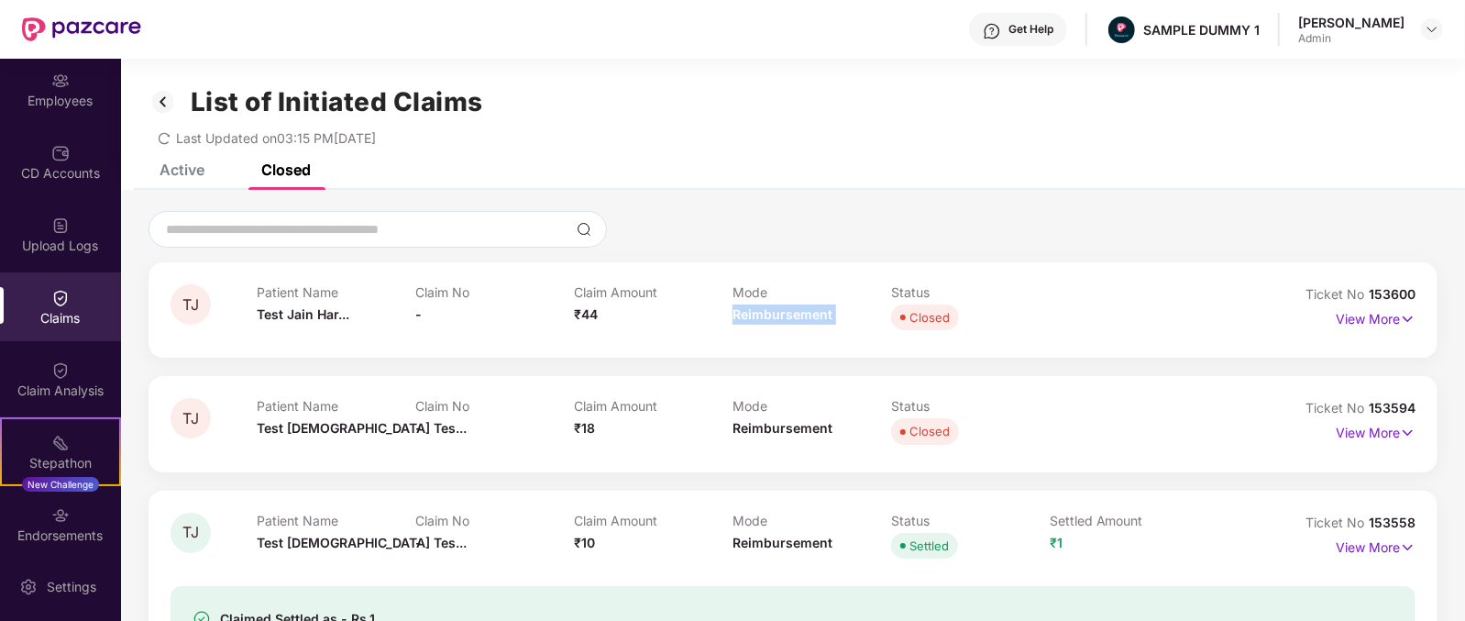
click at [770, 313] on span "Reimbursement" at bounding box center [783, 314] width 100 height 16
drag, startPoint x: 1331, startPoint y: 317, endPoint x: 1354, endPoint y: 314, distance: 23.2
click at [1354, 314] on div "View More" at bounding box center [1338, 318] width 156 height 29
click at [1354, 314] on p "View More" at bounding box center [1376, 316] width 80 height 25
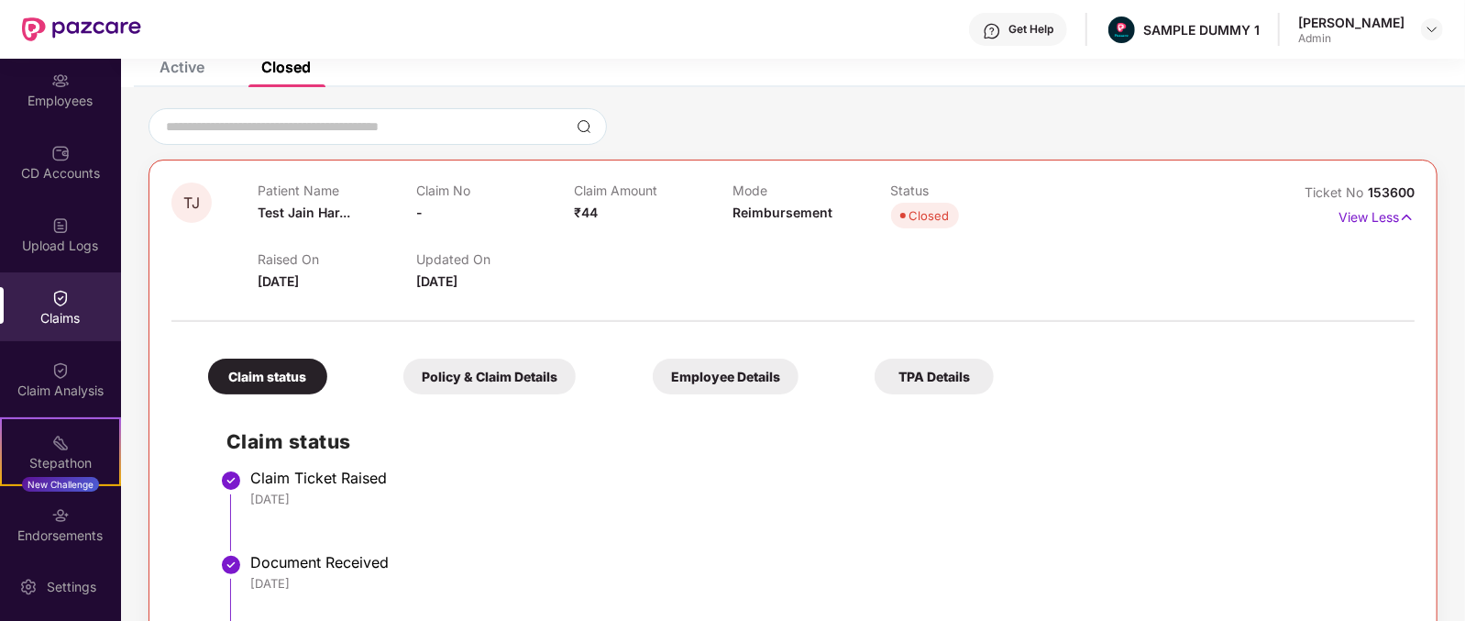
scroll to position [93, 0]
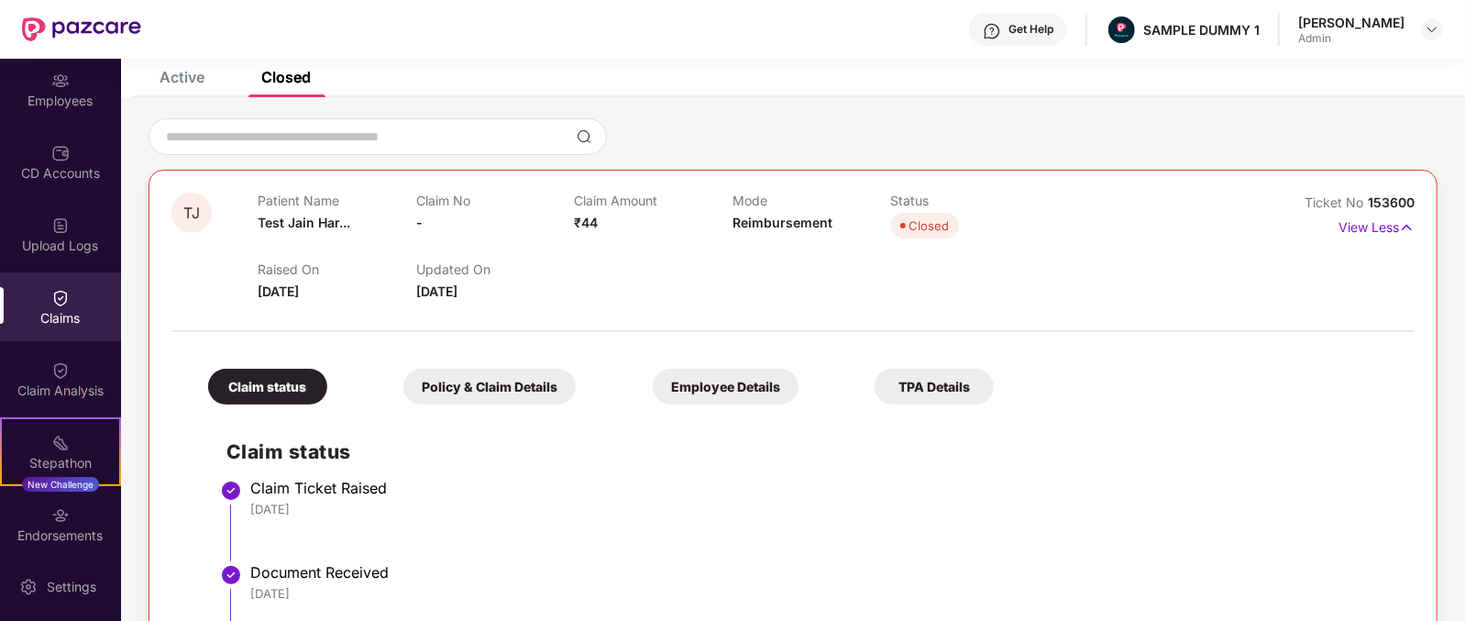
click at [472, 376] on div "Policy & Claim Details" at bounding box center [489, 387] width 172 height 36
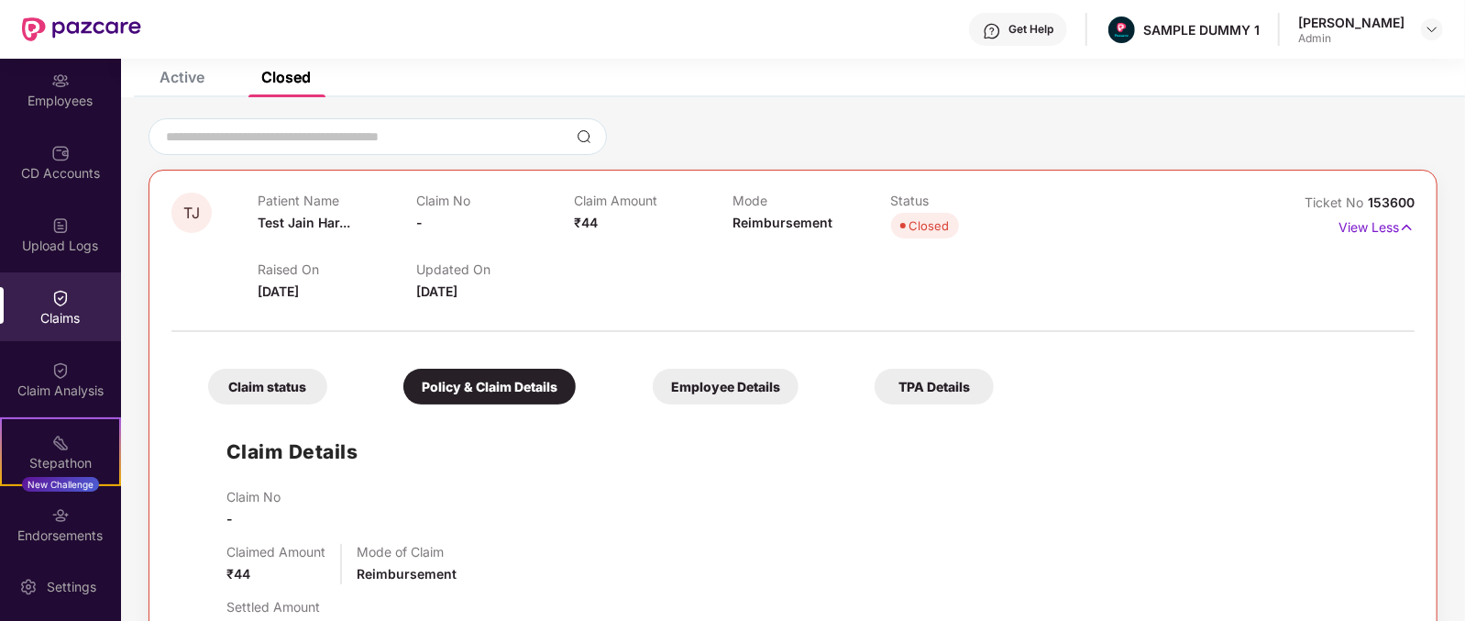
click at [631, 366] on div "Claim status Policy & Claim Details Employee Details TPA Details" at bounding box center [592, 377] width 804 height 54
click at [653, 385] on div "Employee Details" at bounding box center [726, 387] width 146 height 36
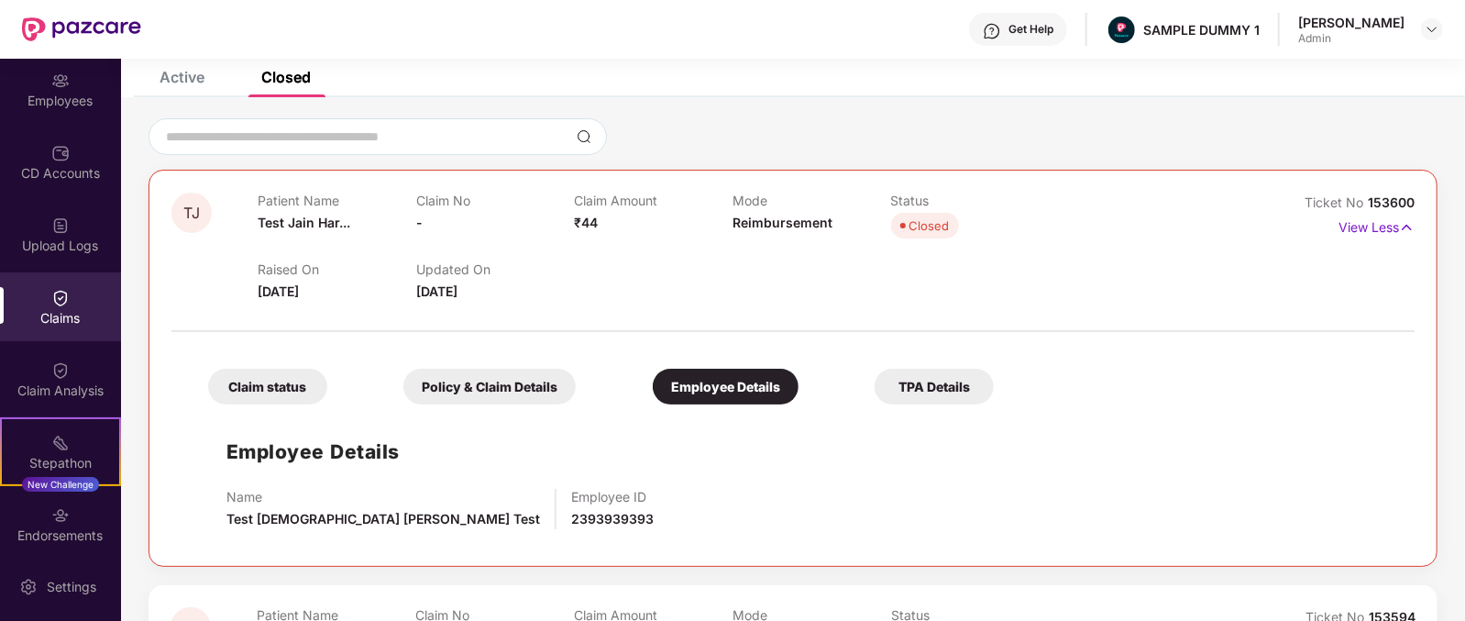
click at [875, 383] on div "TPA Details" at bounding box center [934, 387] width 119 height 36
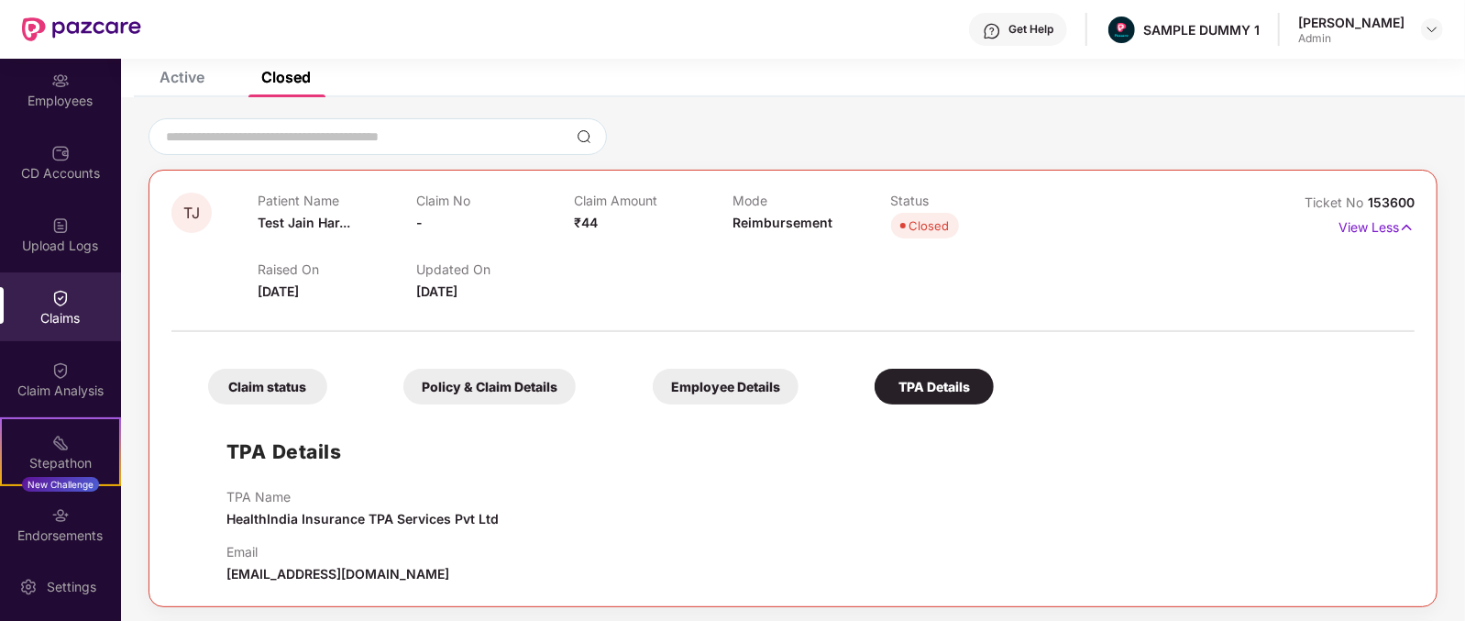
click at [261, 377] on div "Claim status" at bounding box center [267, 387] width 119 height 36
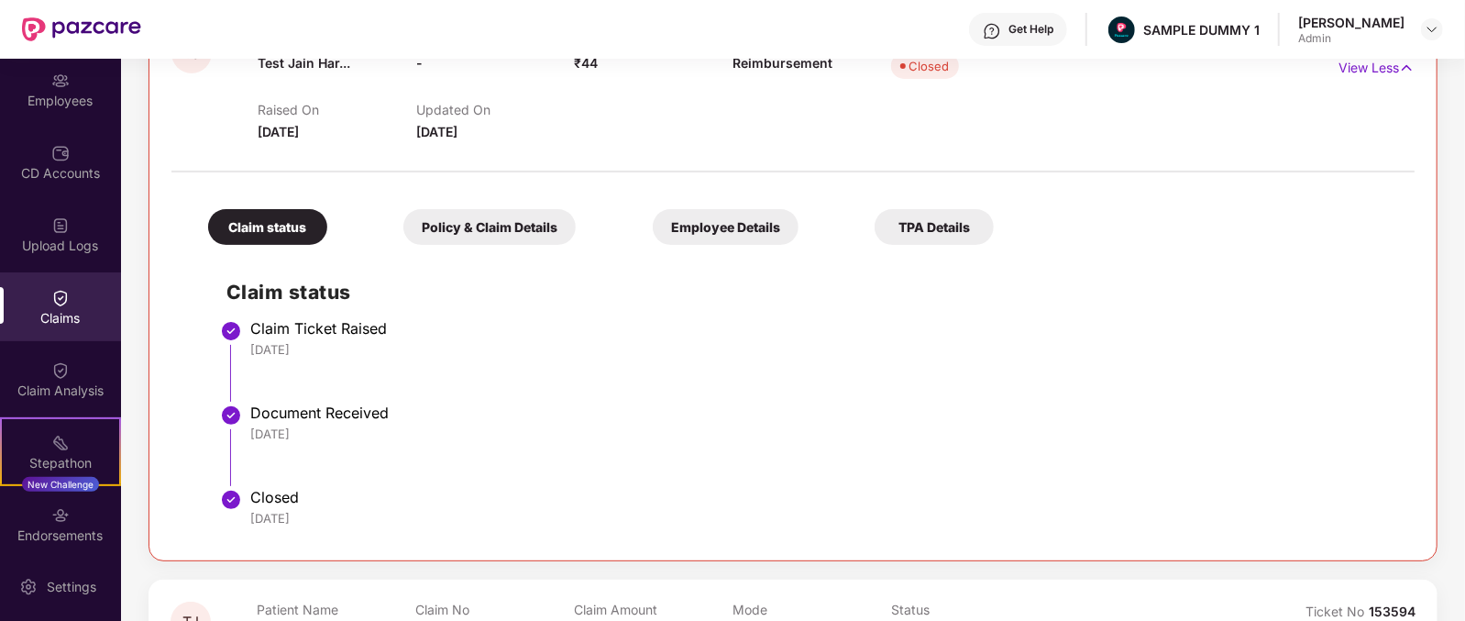
scroll to position [0, 0]
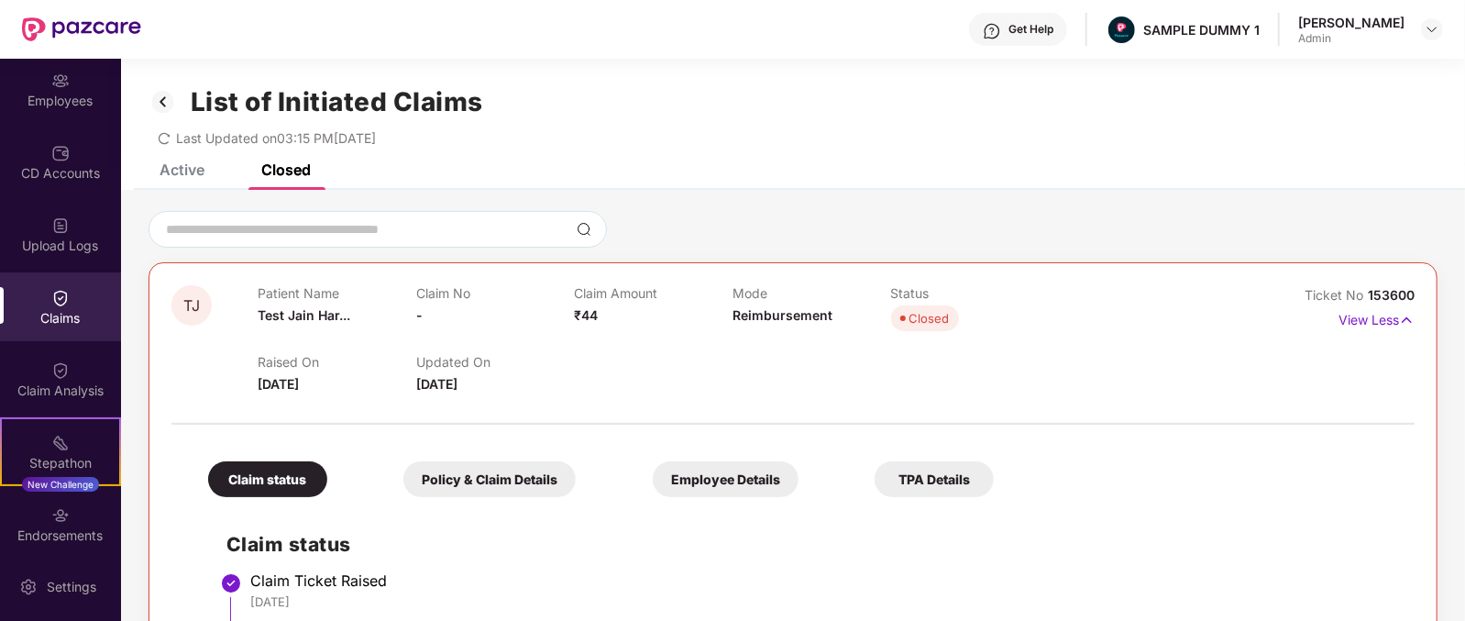
click at [1050, 30] on div "Get Help" at bounding box center [1030, 29] width 45 height 15
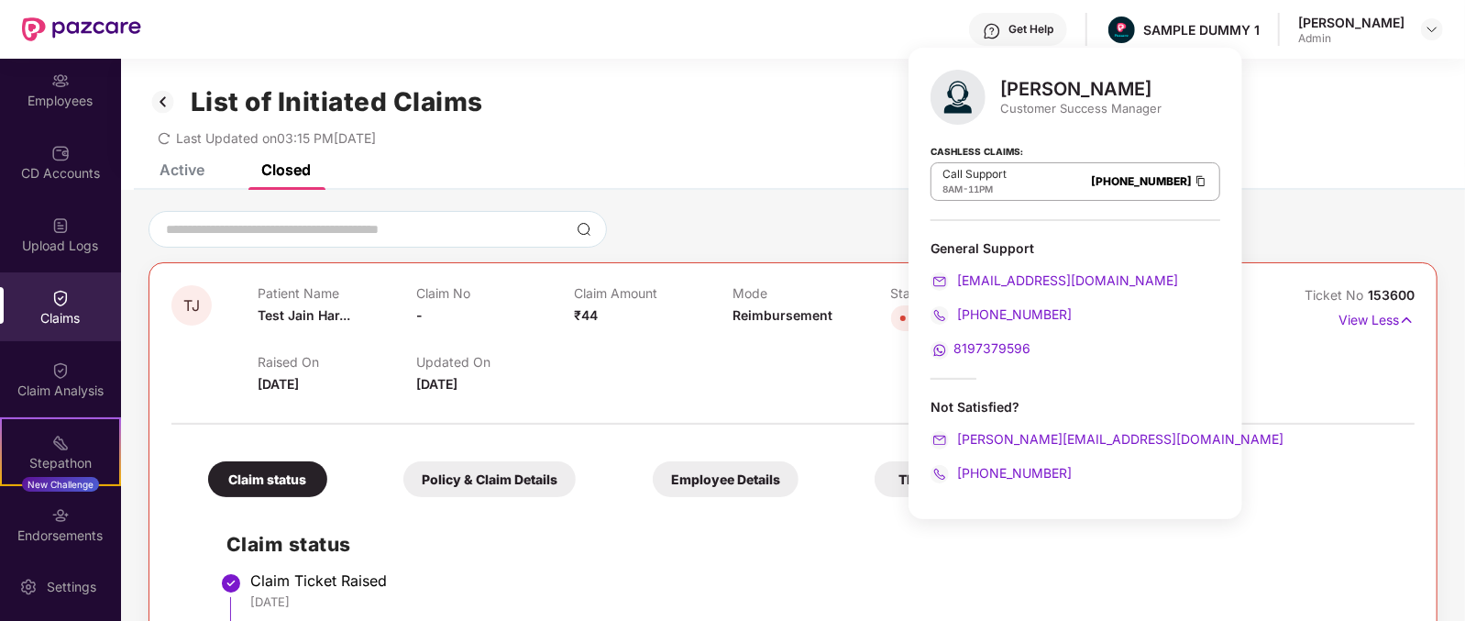
click at [1004, 92] on div "[PERSON_NAME]" at bounding box center [1080, 89] width 161 height 22
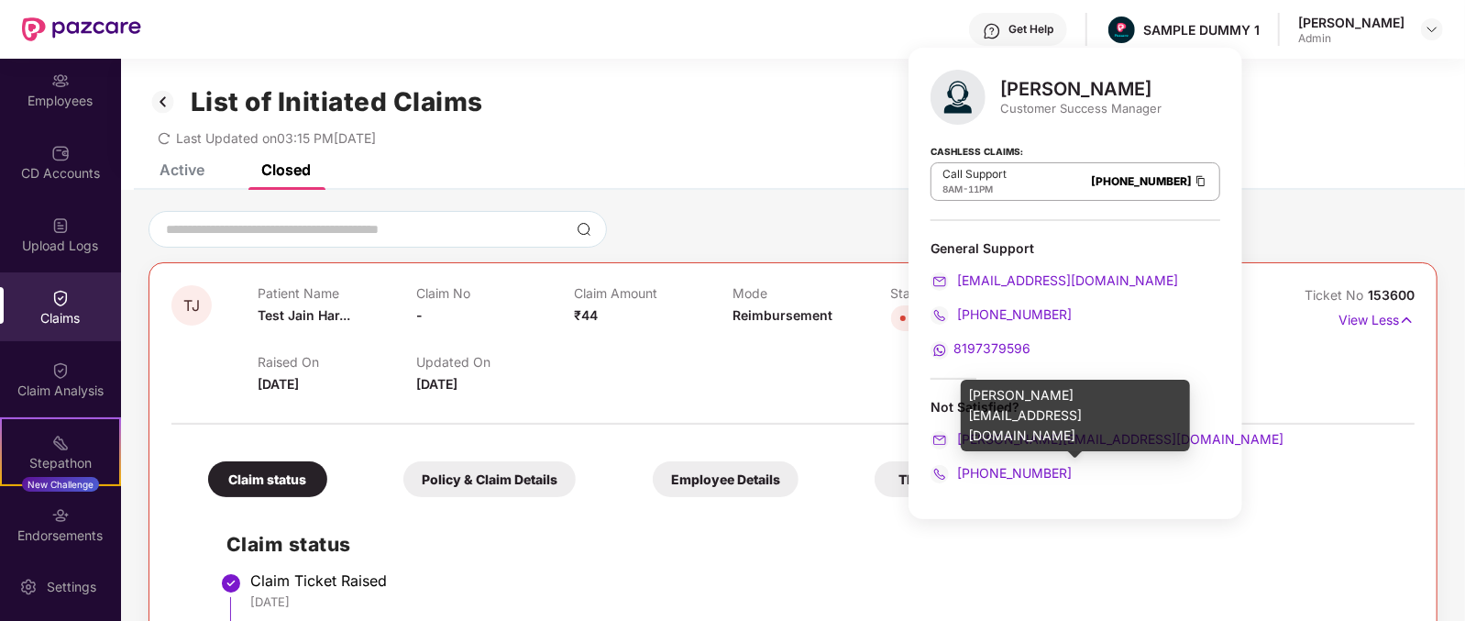
click at [1123, 440] on div "[PERSON_NAME][EMAIL_ADDRESS][DOMAIN_NAME]" at bounding box center [1076, 439] width 290 height 20
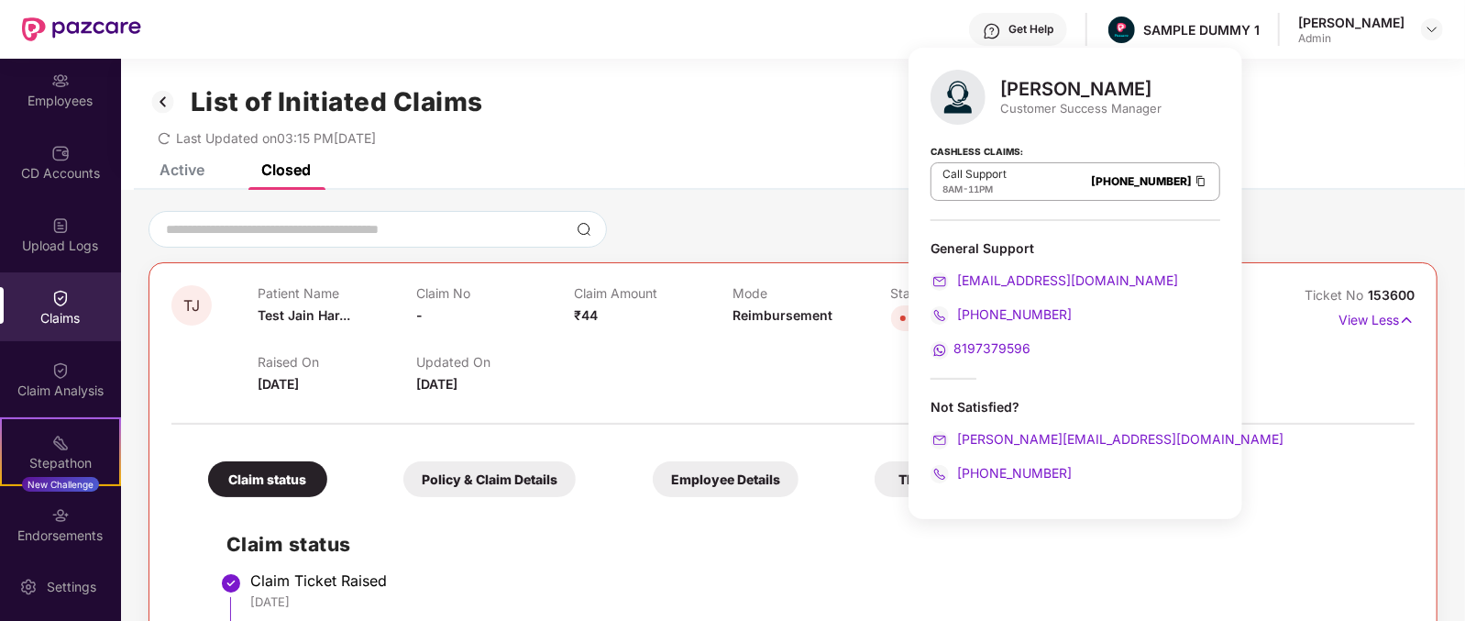
click at [1063, 479] on div "[PHONE_NUMBER]" at bounding box center [1076, 473] width 290 height 20
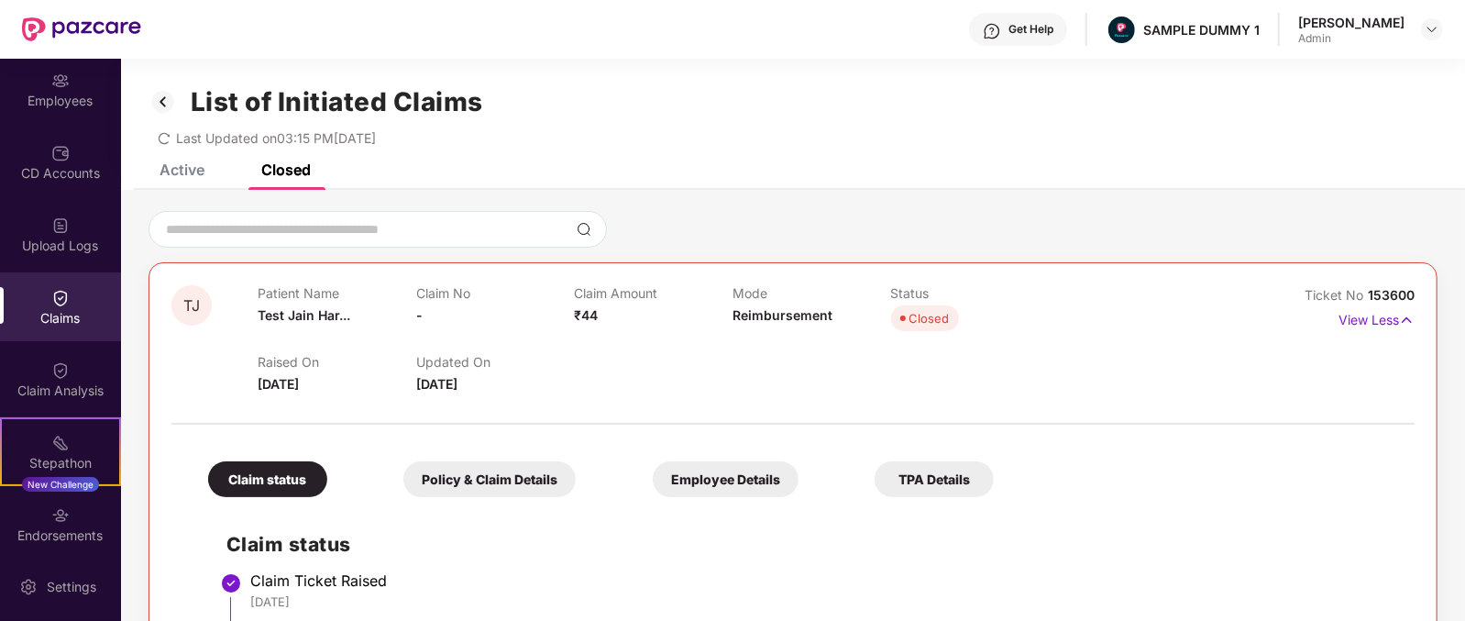
click at [966, 584] on div "Claim Ticket Raised" at bounding box center [823, 580] width 1146 height 18
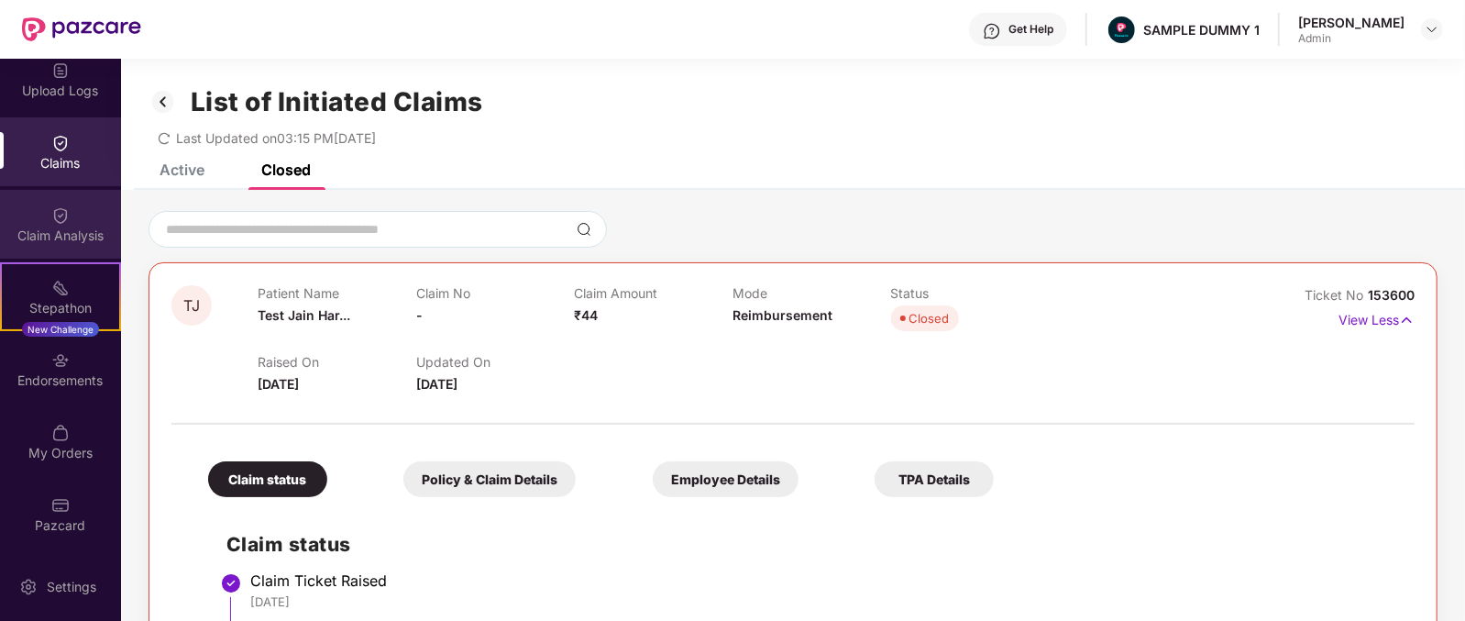
click at [54, 217] on img at bounding box center [60, 215] width 18 height 18
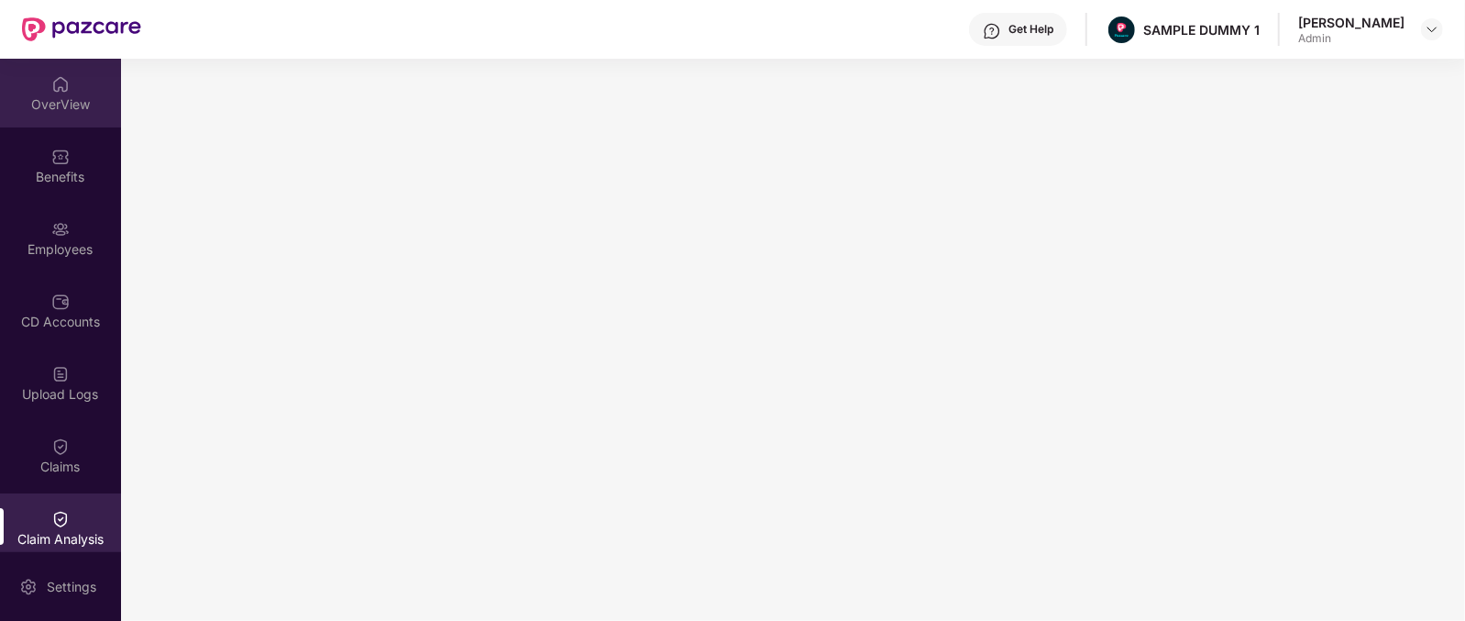
click at [59, 110] on div "OverView" at bounding box center [60, 104] width 121 height 18
